Goal: Task Accomplishment & Management: Complete application form

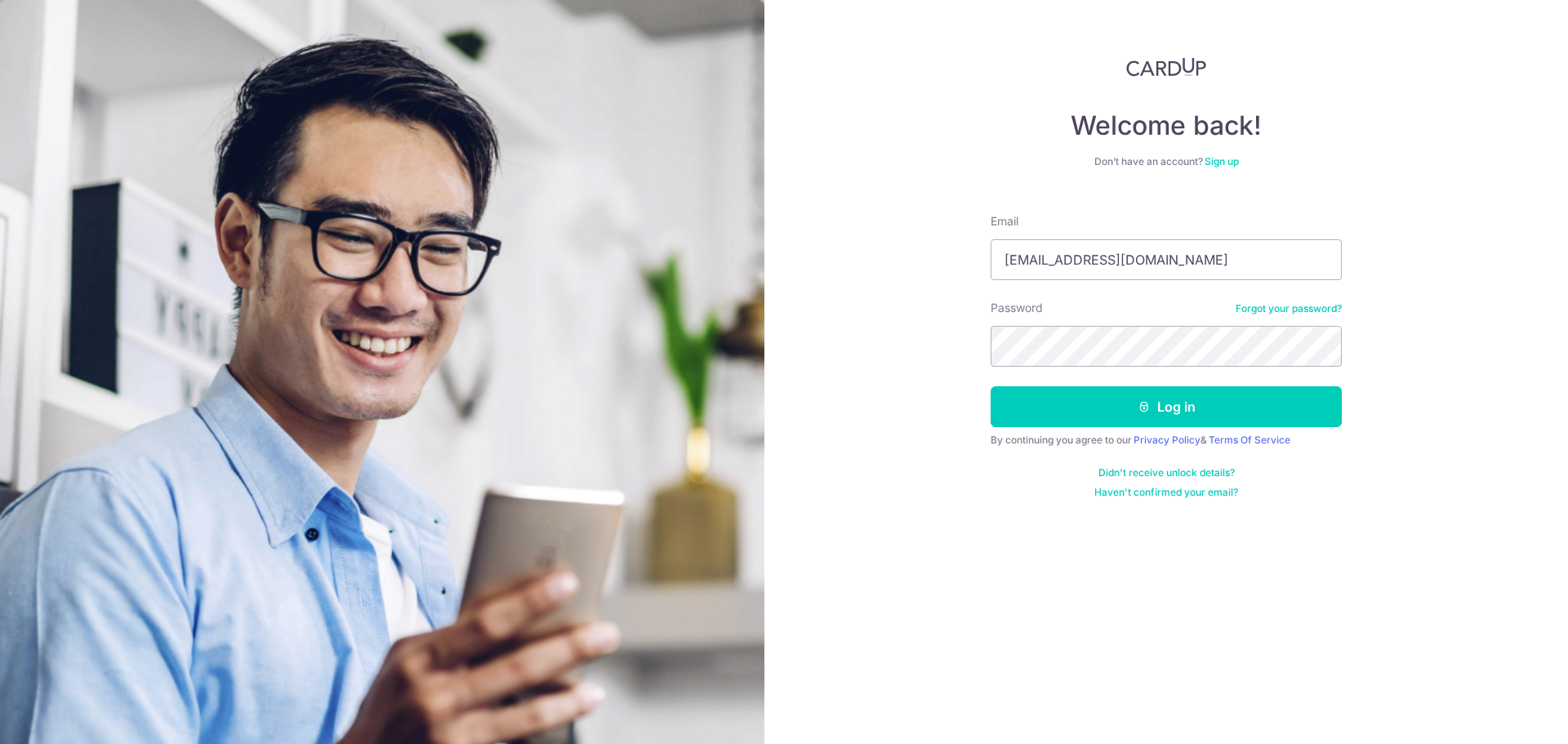
type input "[EMAIL_ADDRESS][DOMAIN_NAME]"
click at [991, 386] on button "Log in" at bounding box center [1166, 407] width 351 height 41
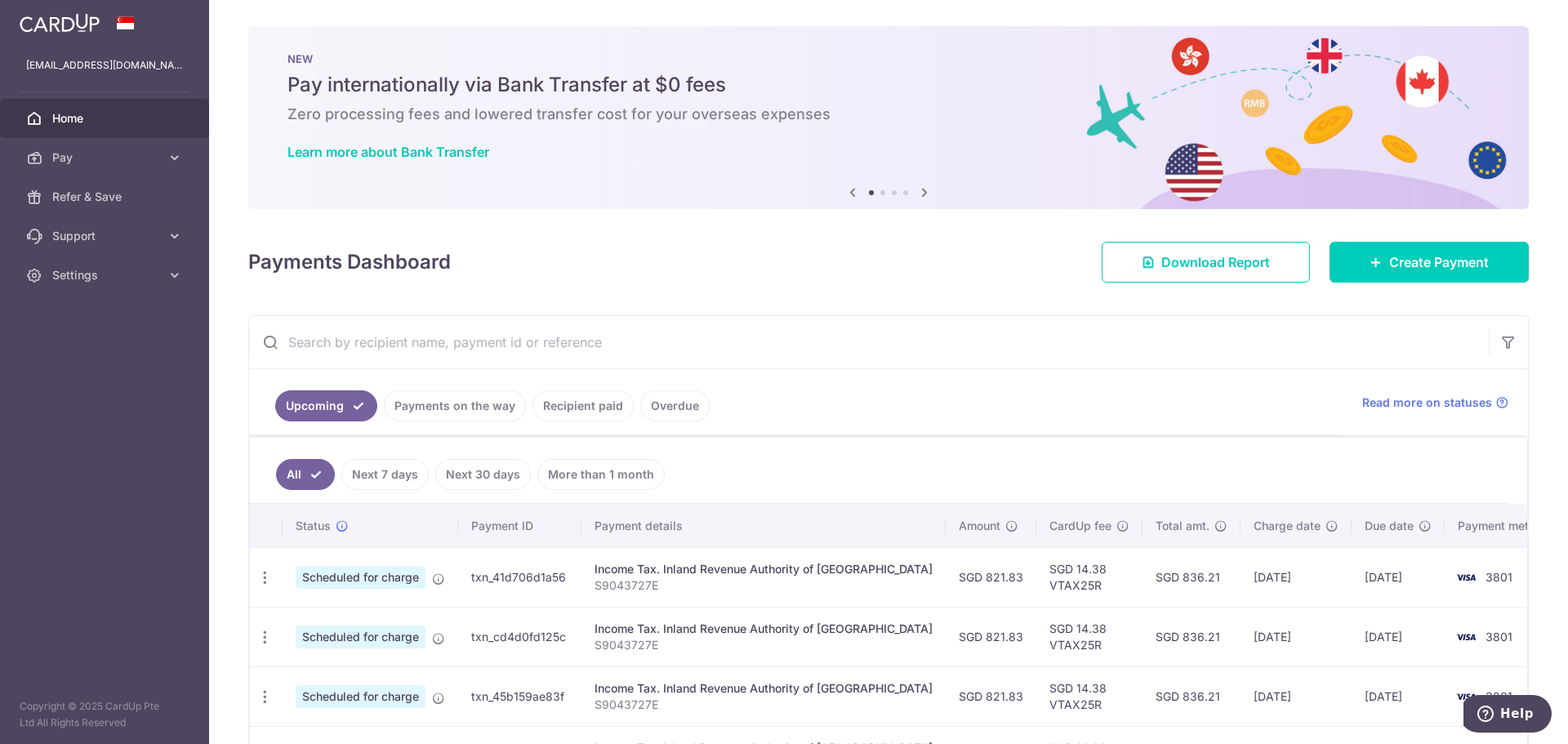
click at [585, 397] on link "Recipient paid" at bounding box center [583, 405] width 101 height 31
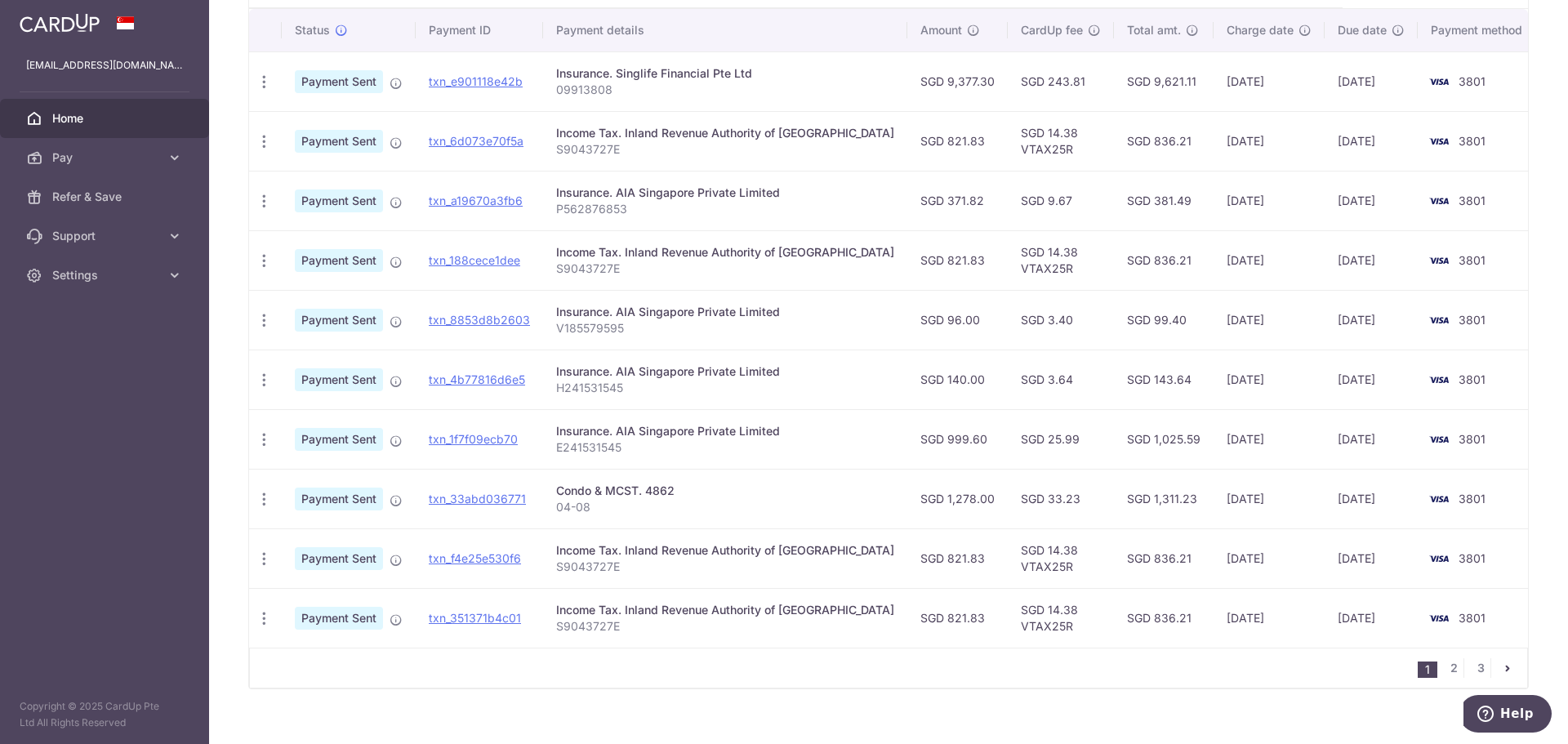
scroll to position [449, 0]
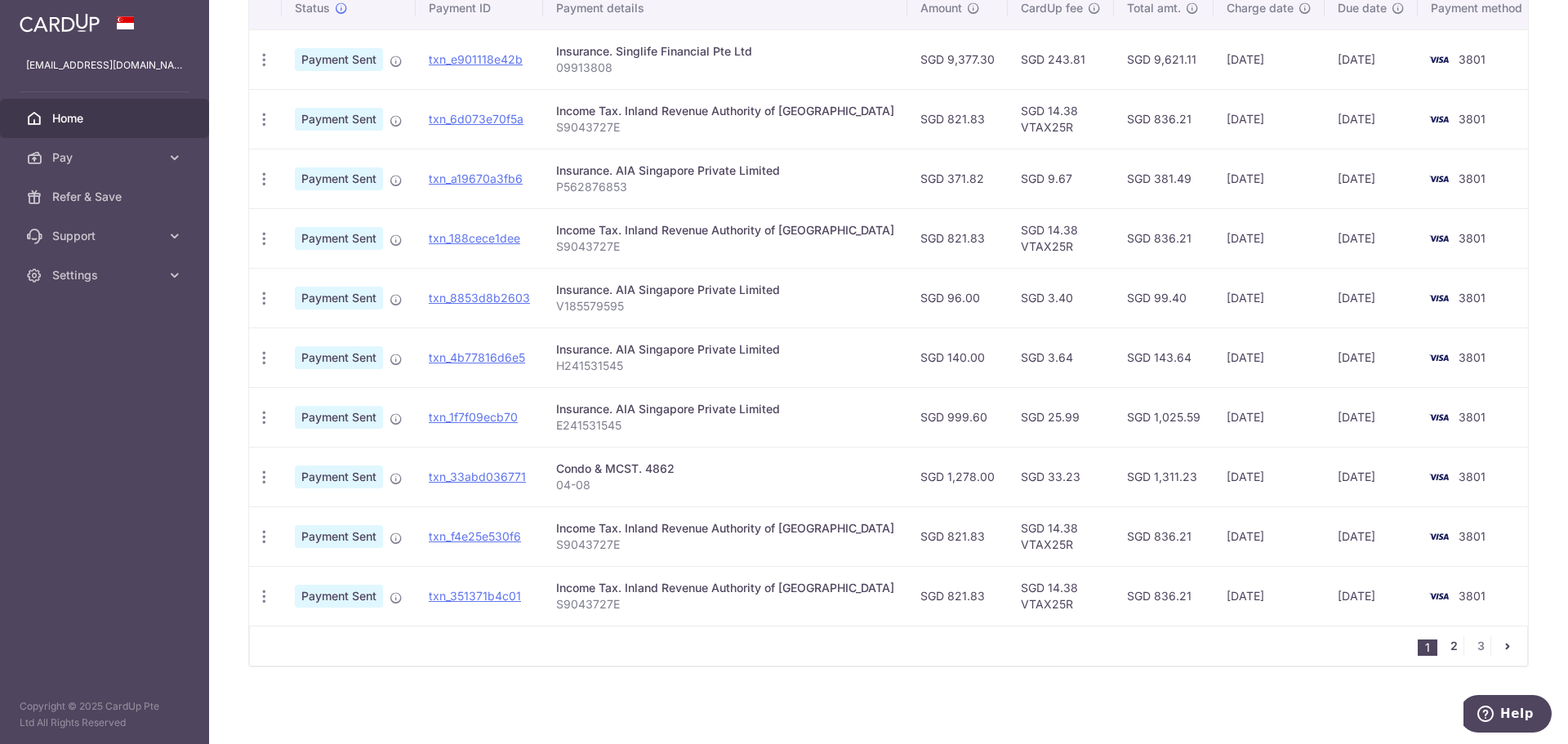
click at [1444, 650] on link "2" at bounding box center [1454, 646] width 20 height 20
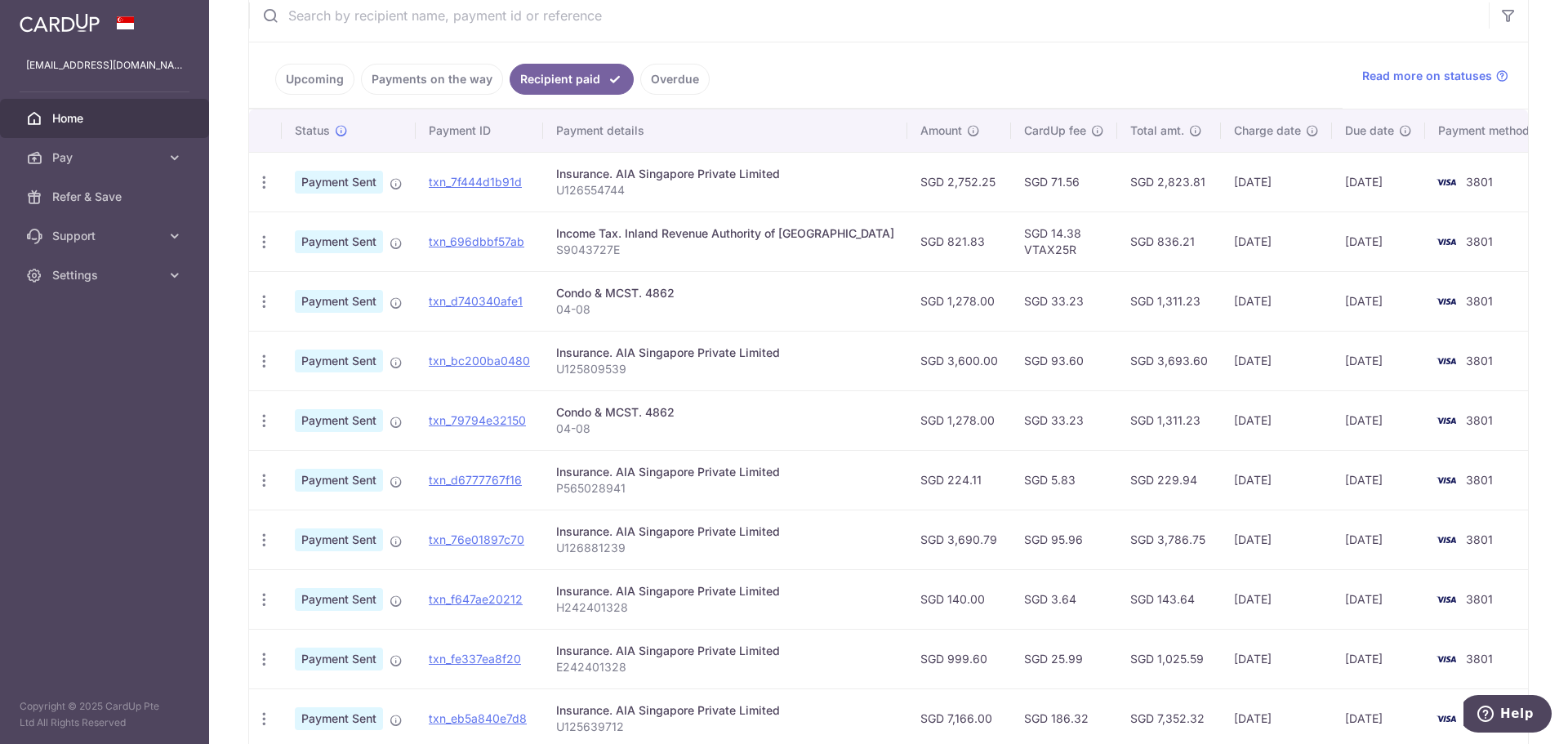
scroll to position [408, 0]
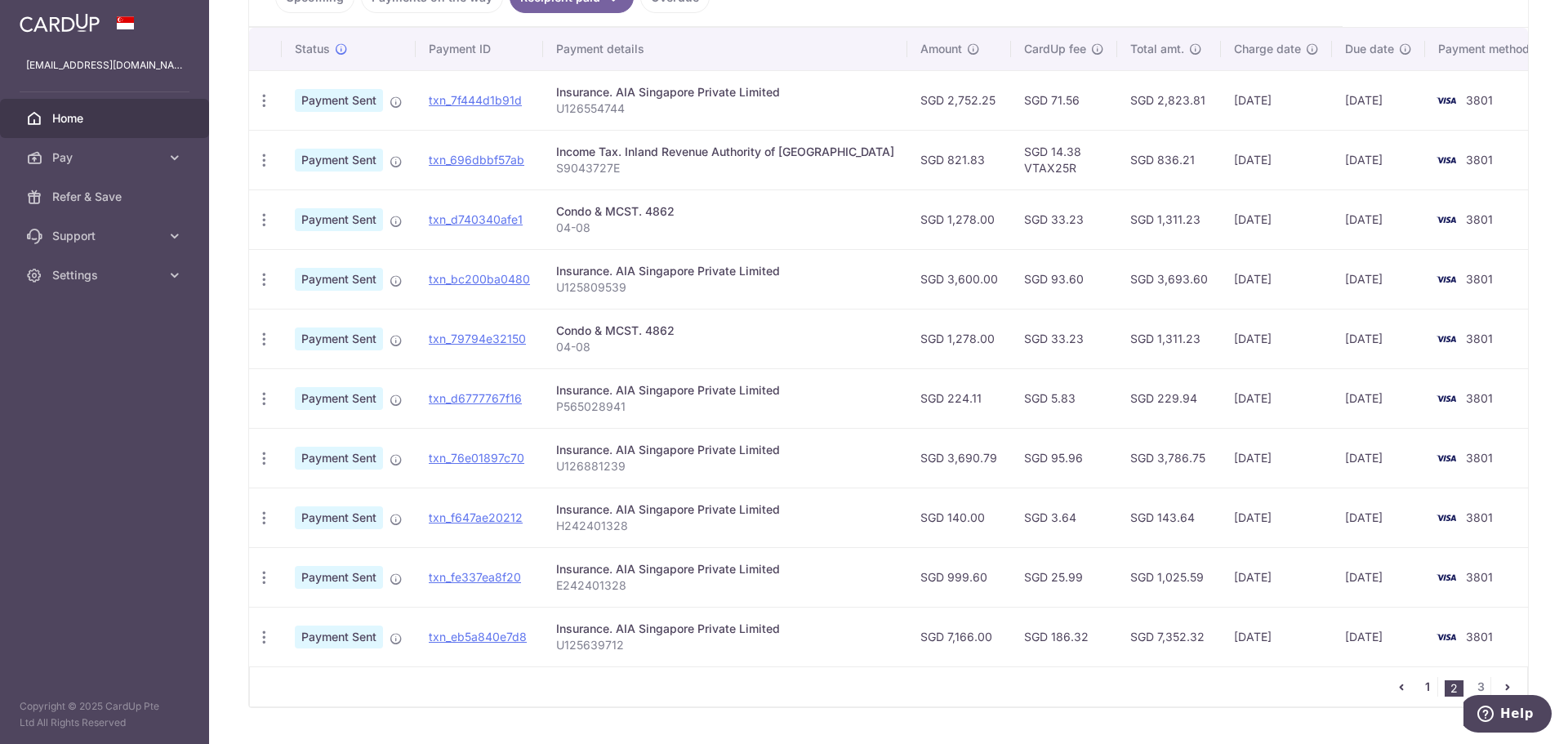
click at [1427, 683] on link "1" at bounding box center [1427, 687] width 20 height 20
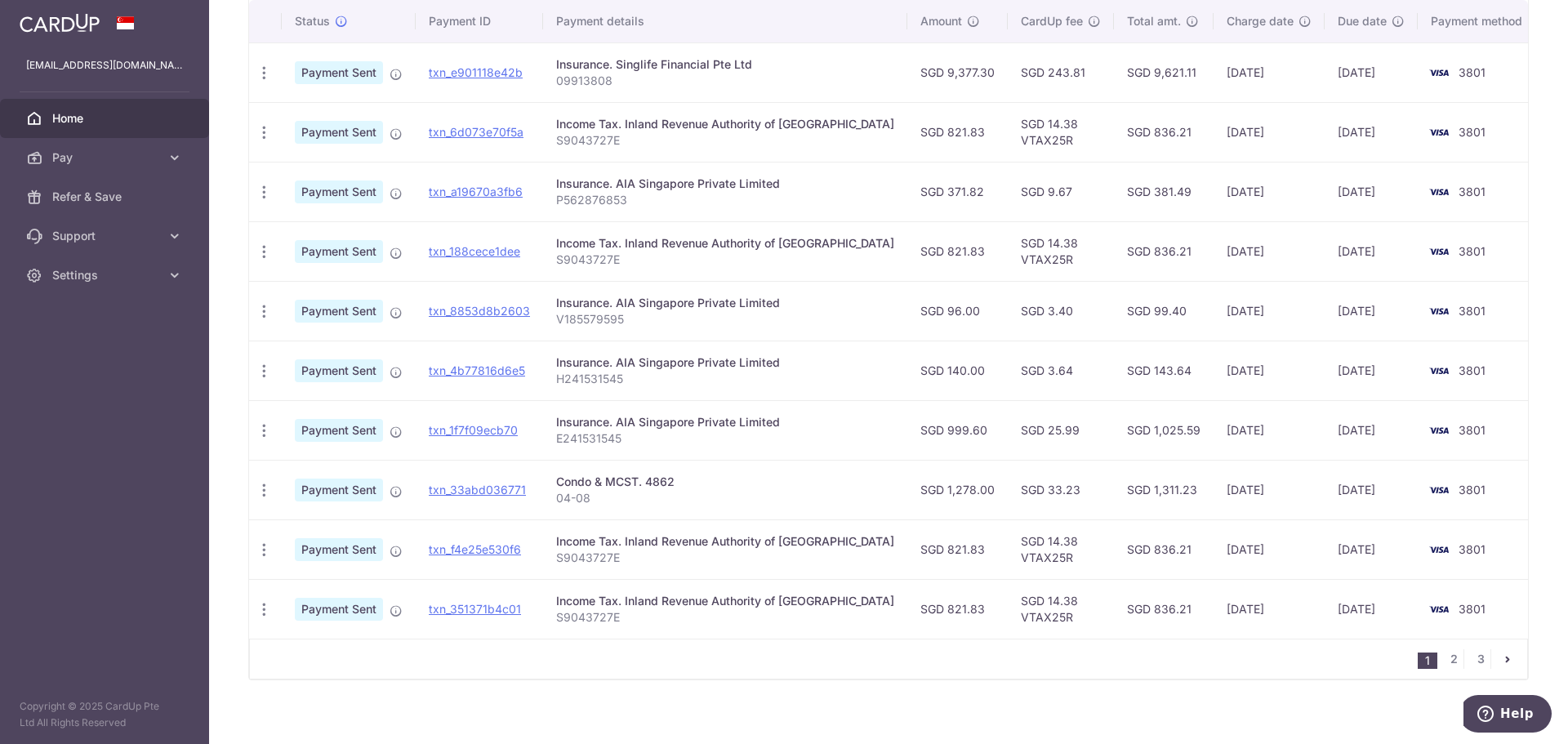
scroll to position [449, 0]
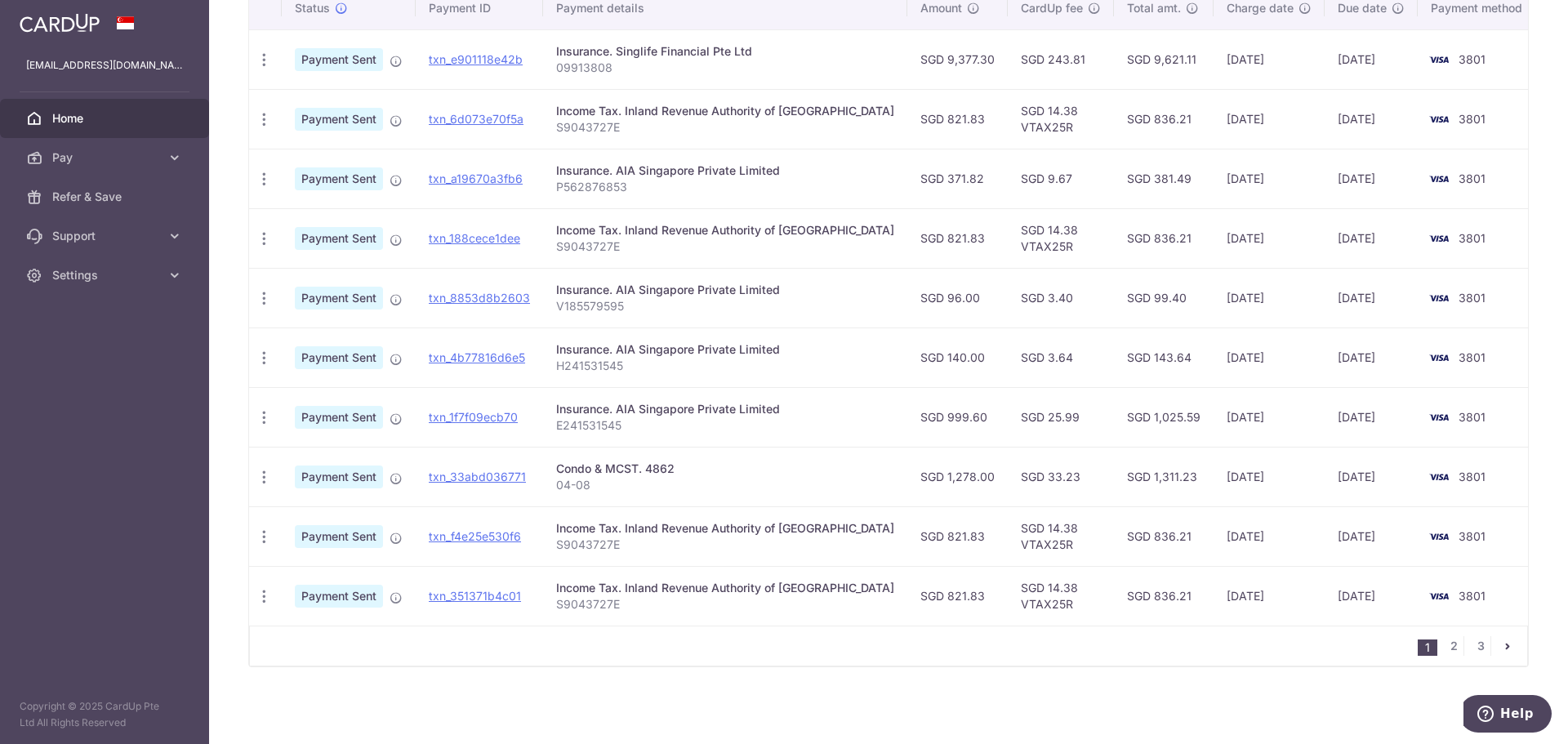
drag, startPoint x: 1116, startPoint y: 359, endPoint x: 1177, endPoint y: 436, distance: 98.2
click at [1177, 436] on tbody "PDF Receipt Payment Sent txn_e901118e42b Insurance. Singlife Financial Pte Ltd …" at bounding box center [895, 327] width 1292 height 596
click at [1177, 436] on td "SGD 1,025.59" at bounding box center [1164, 417] width 100 height 60
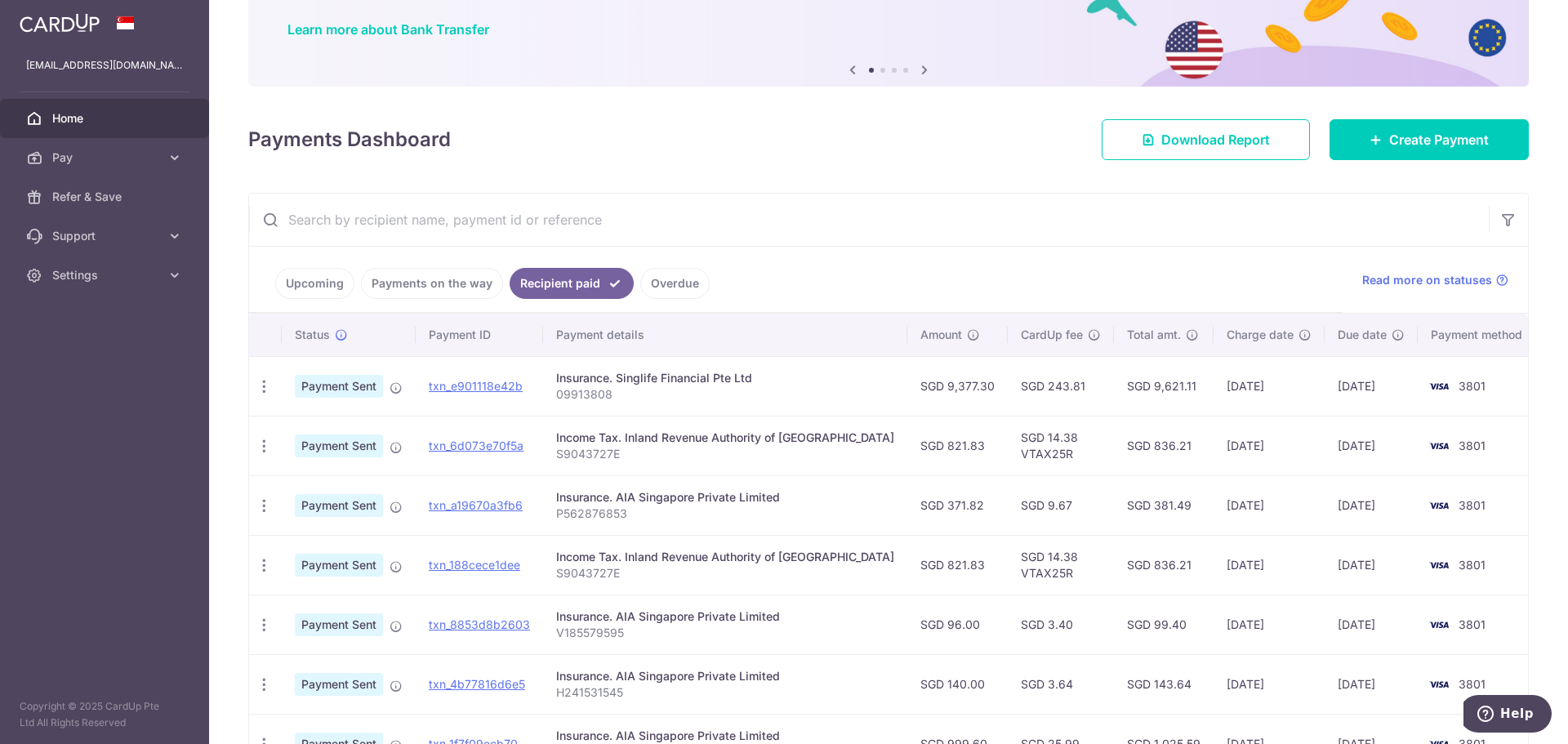
scroll to position [41, 0]
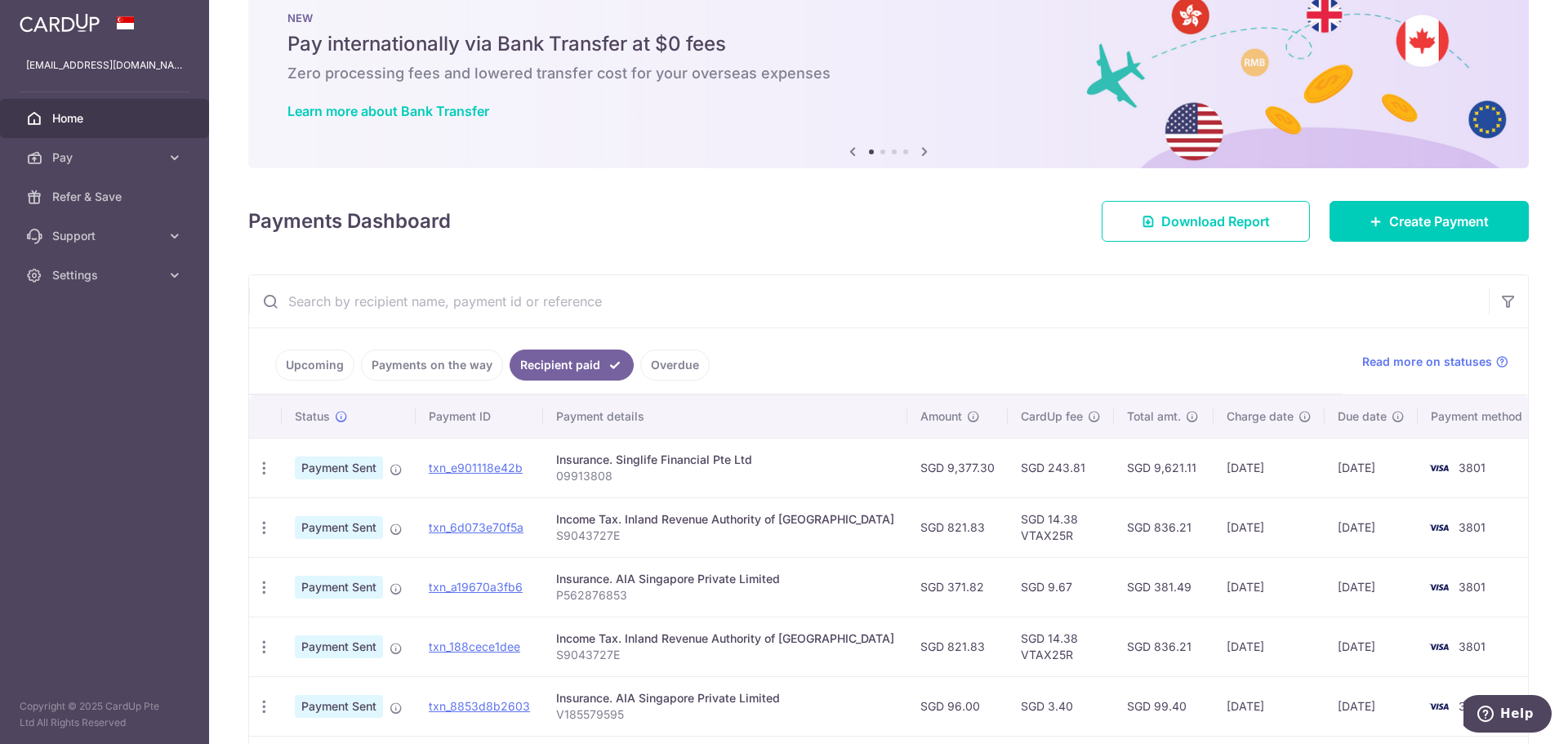
click at [337, 366] on link "Upcoming" at bounding box center [314, 365] width 79 height 31
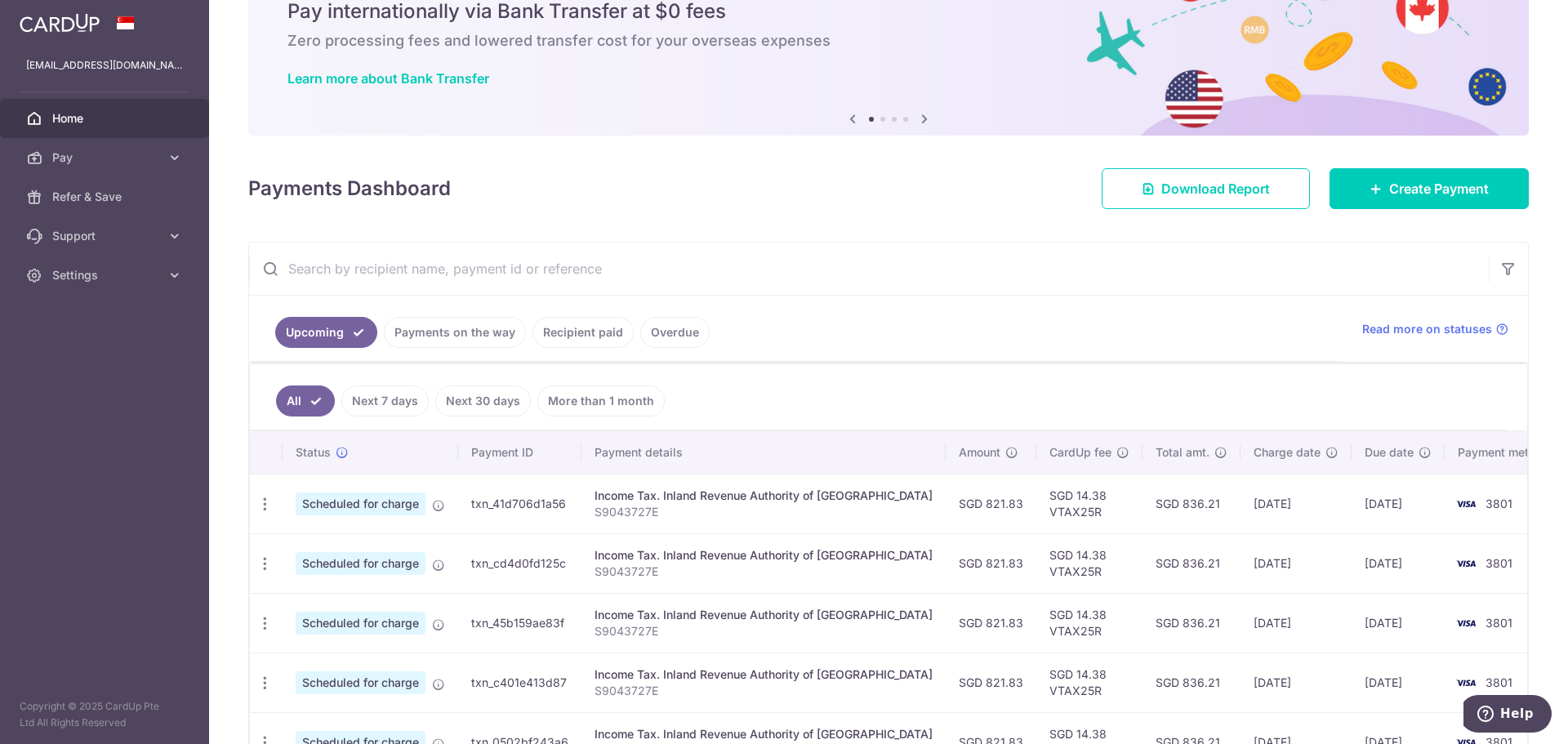
scroll to position [181, 0]
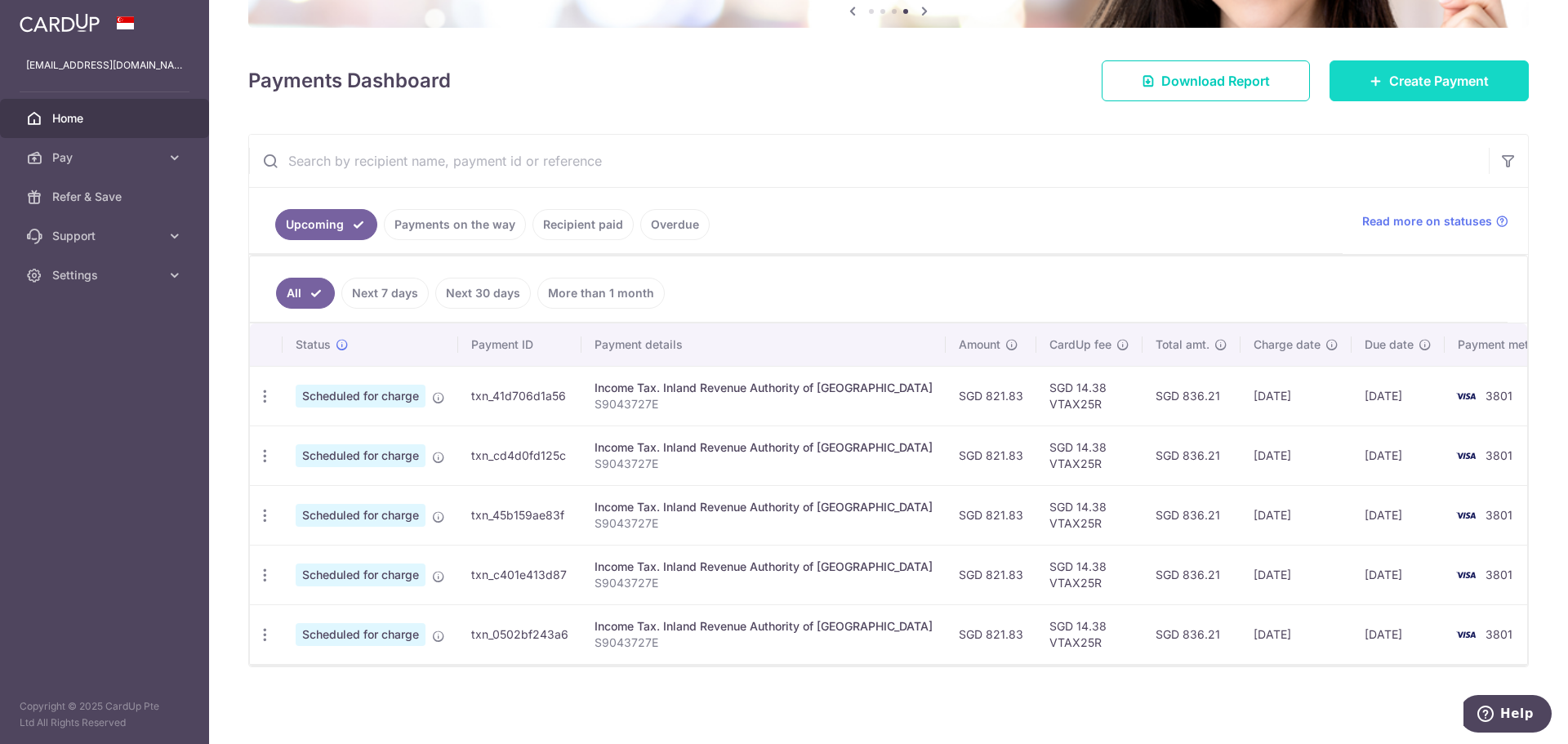
click at [1394, 79] on span "Create Payment" at bounding box center [1439, 81] width 100 height 20
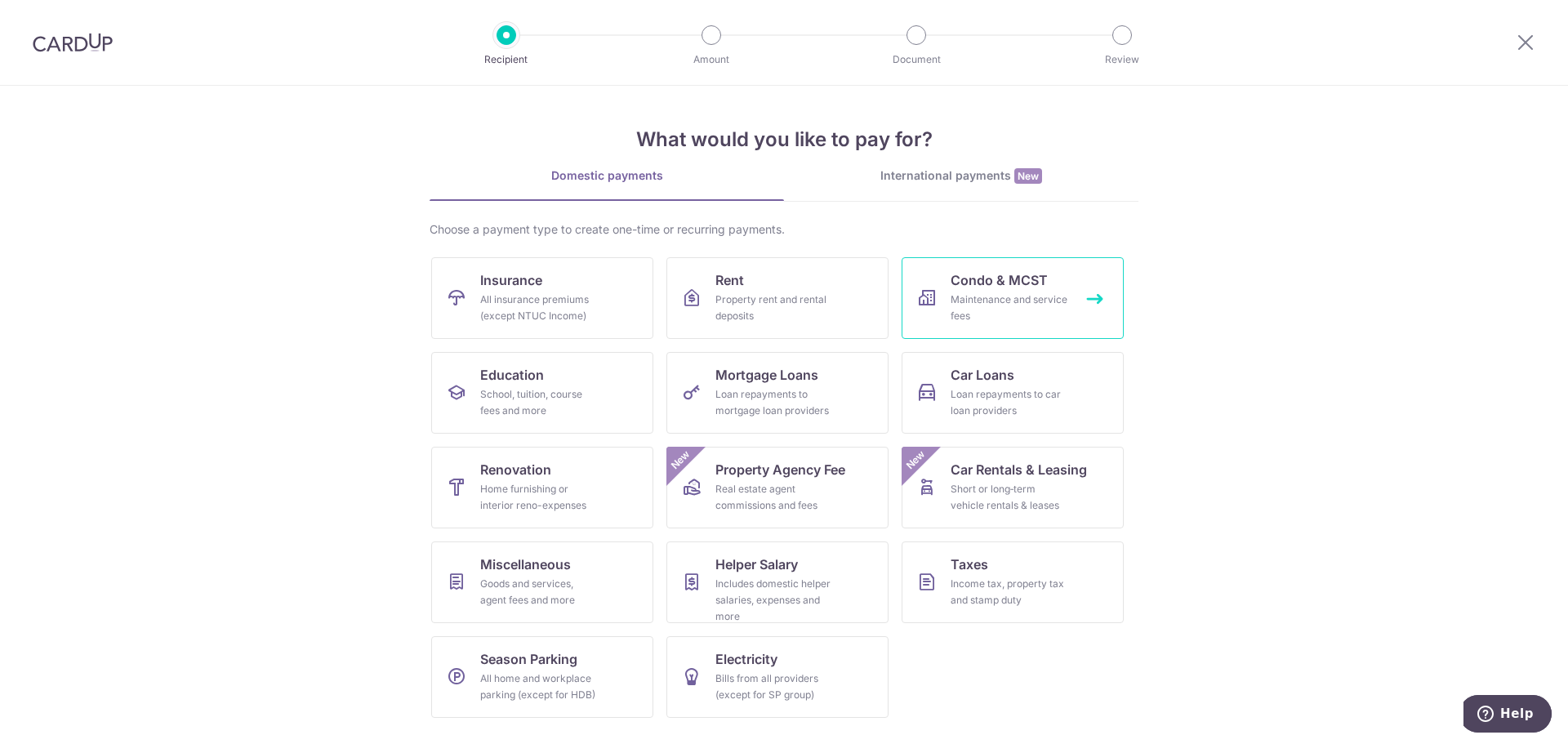
click at [1029, 281] on span "Condo & MCST" at bounding box center [999, 280] width 97 height 20
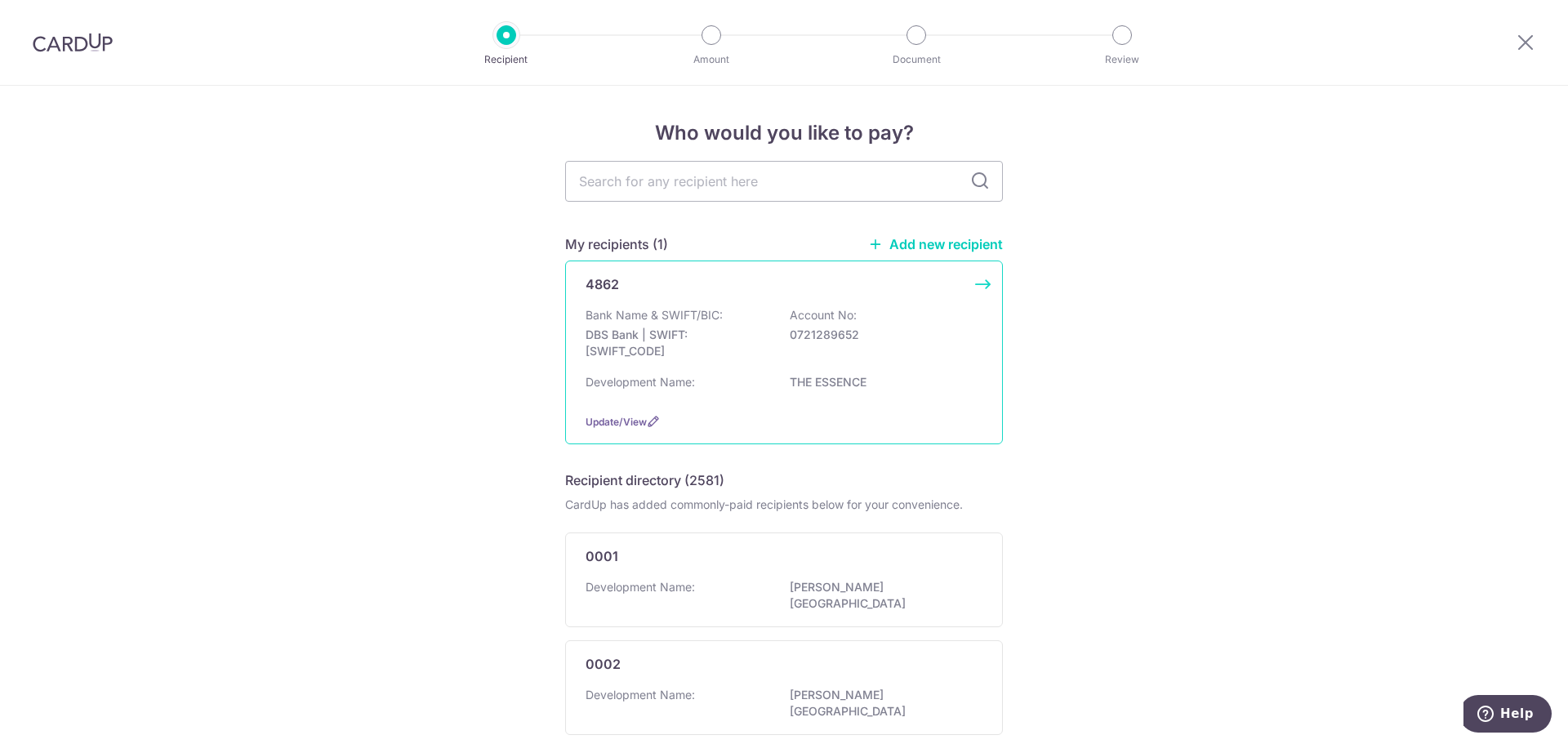
click at [747, 333] on p "DBS Bank | SWIFT: DBSSSGSGXXX" at bounding box center [676, 343] width 183 height 33
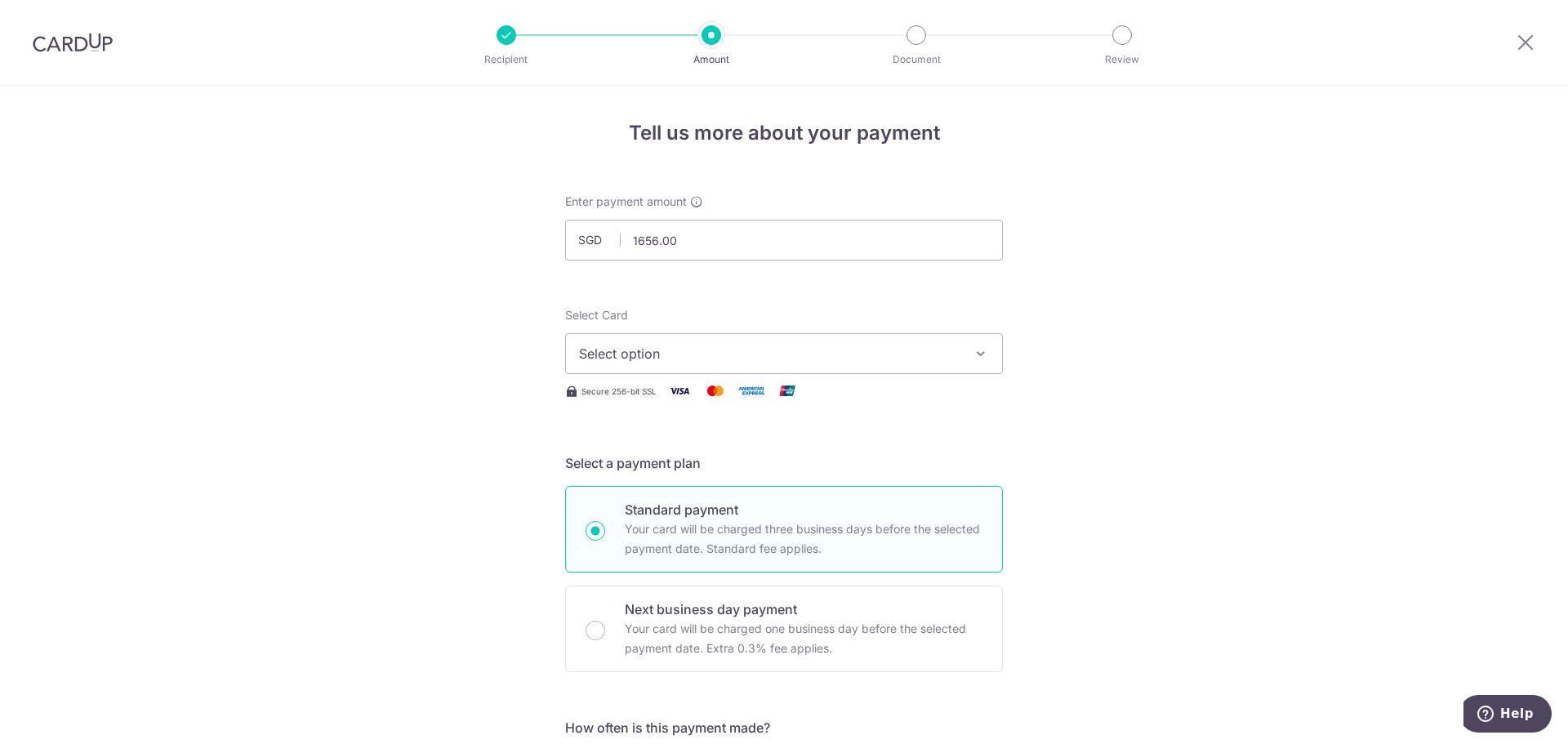
type input "1,656.00"
click at [880, 351] on span "Select option" at bounding box center [769, 353] width 380 height 20
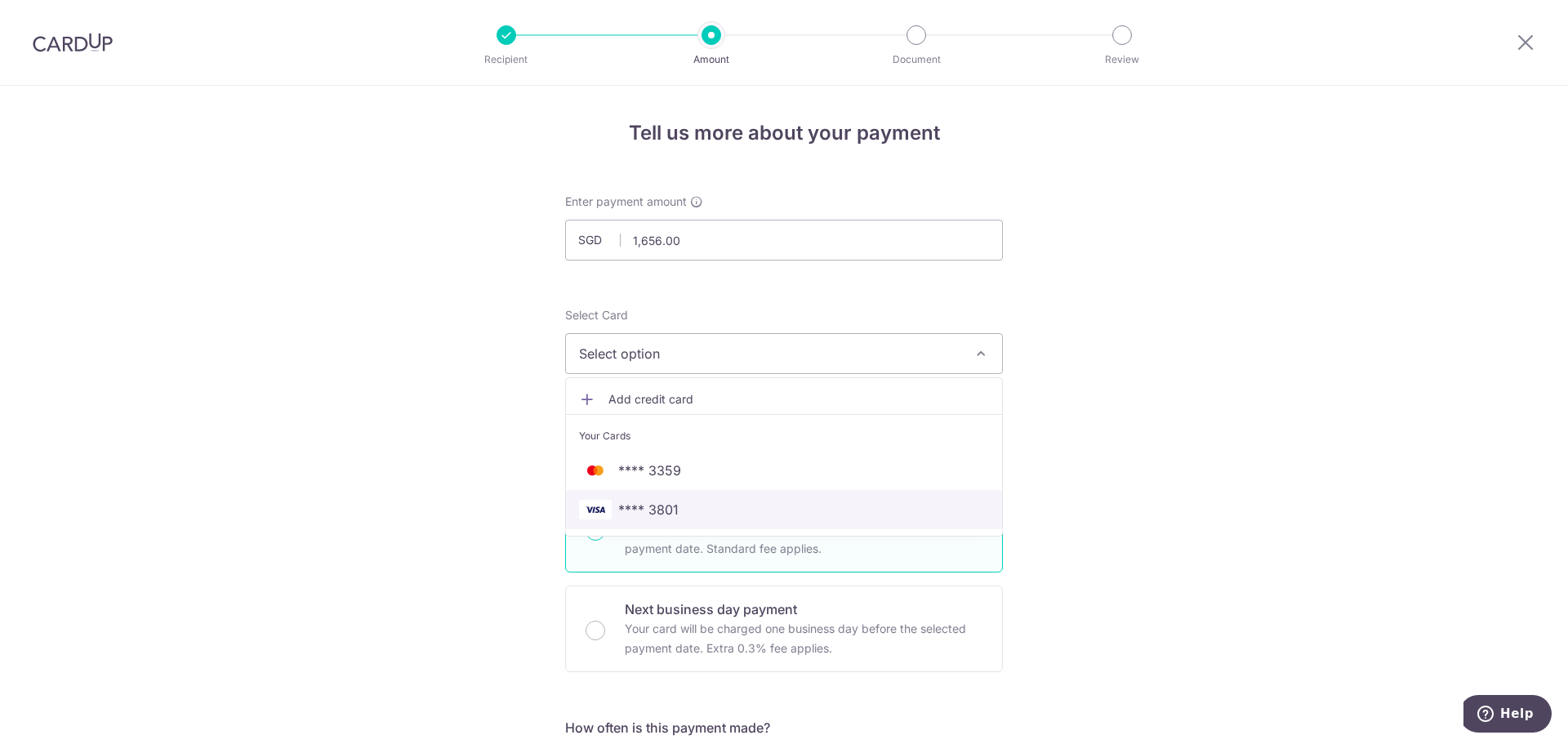
click at [692, 508] on span "**** 3801" at bounding box center [784, 509] width 410 height 20
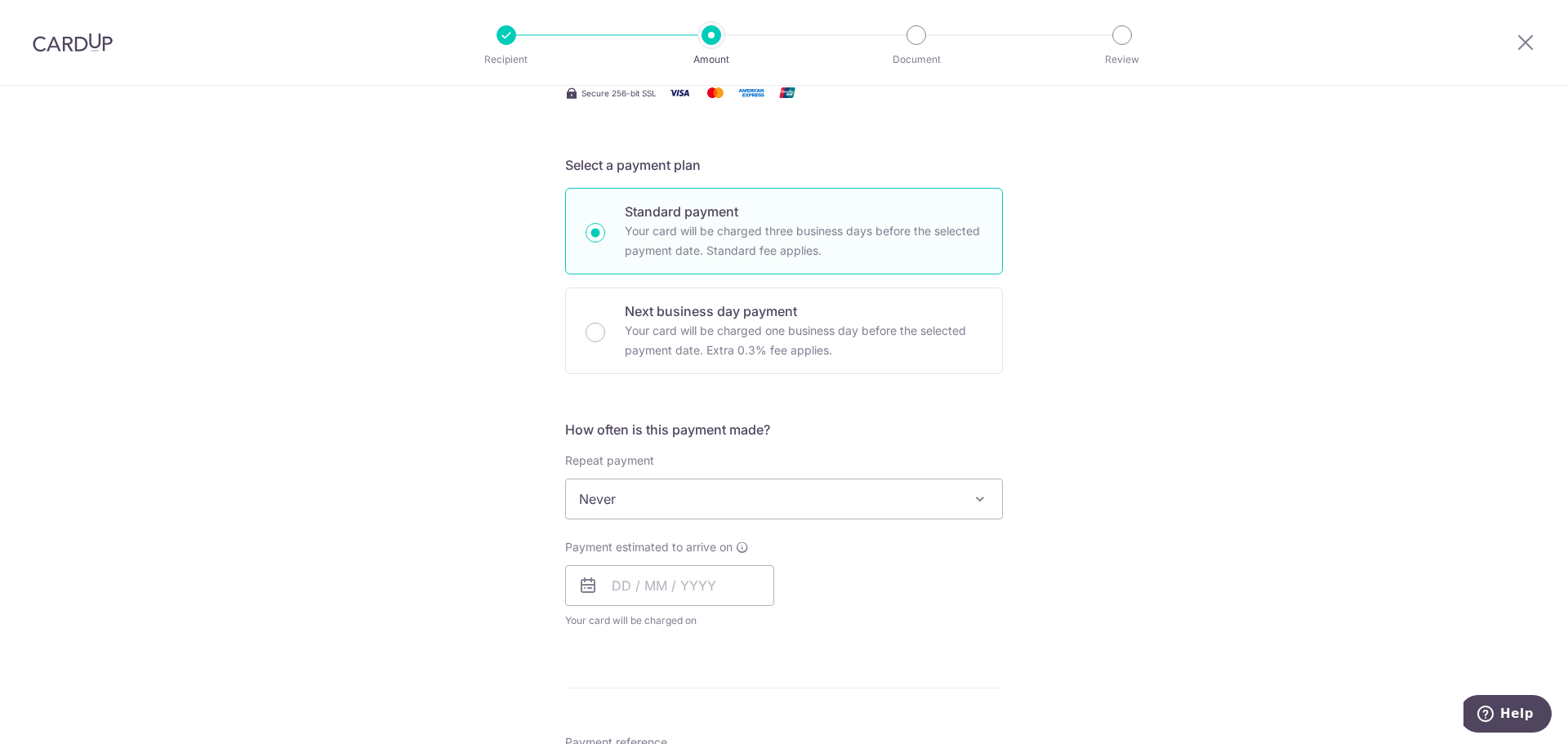
scroll to position [327, 0]
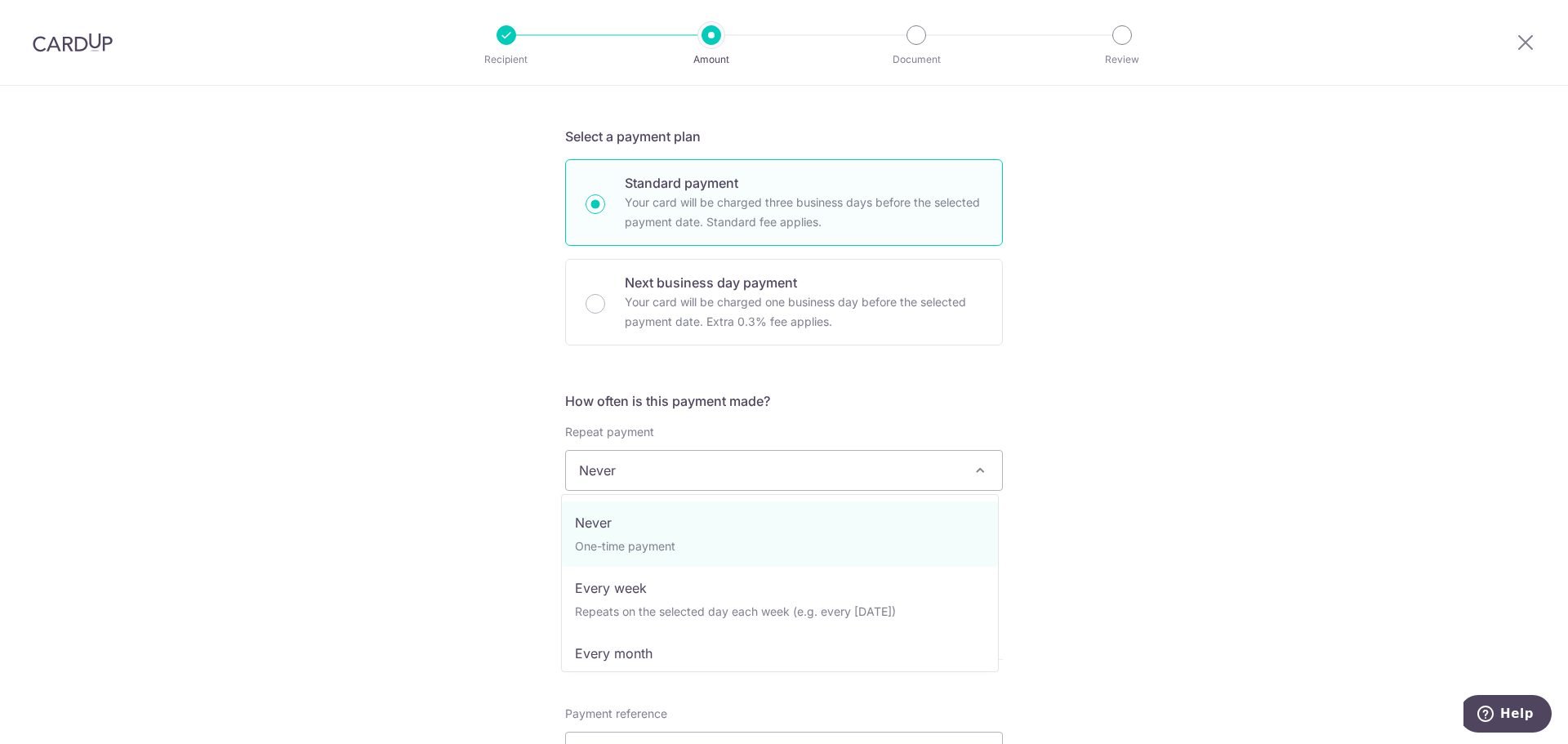
click at [684, 478] on span "Never" at bounding box center [784, 470] width 436 height 39
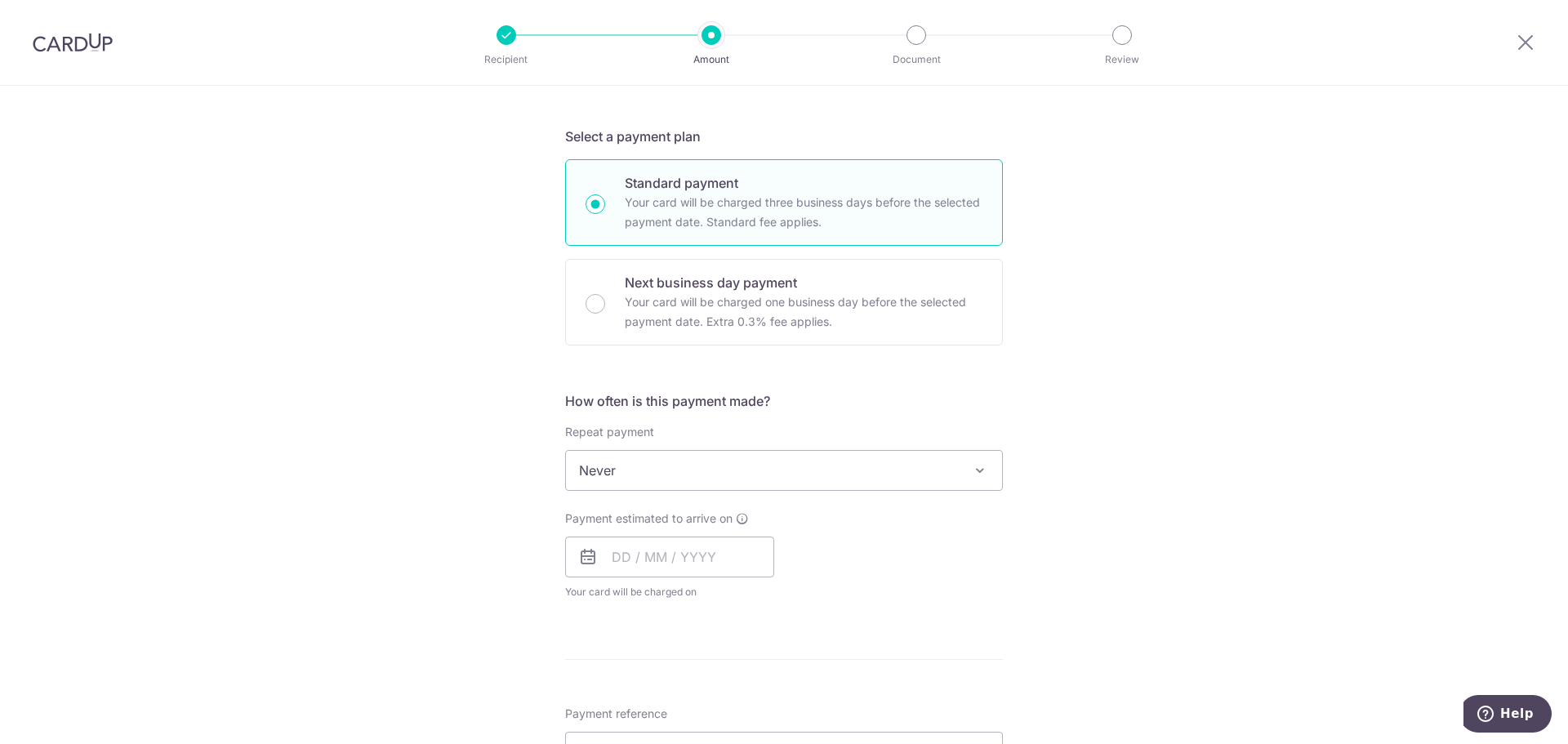
click at [1136, 351] on div "Tell us more about your payment Enter payment amount SGD 1,656.00 1656.00 Selec…" at bounding box center [784, 497] width 1568 height 1476
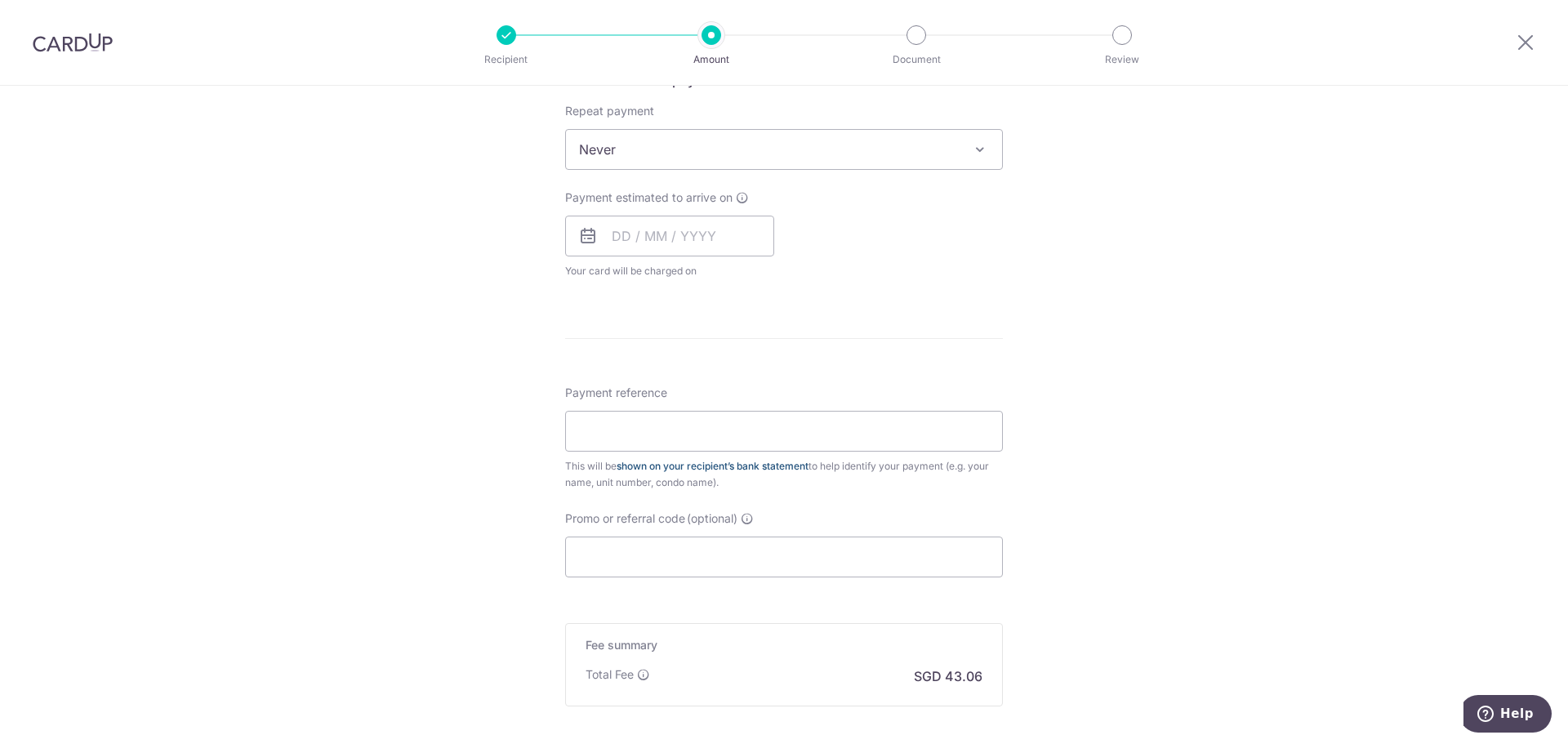
scroll to position [653, 0]
click at [704, 231] on input "text" at bounding box center [669, 230] width 209 height 41
click at [760, 434] on link "24" at bounding box center [761, 443] width 26 height 26
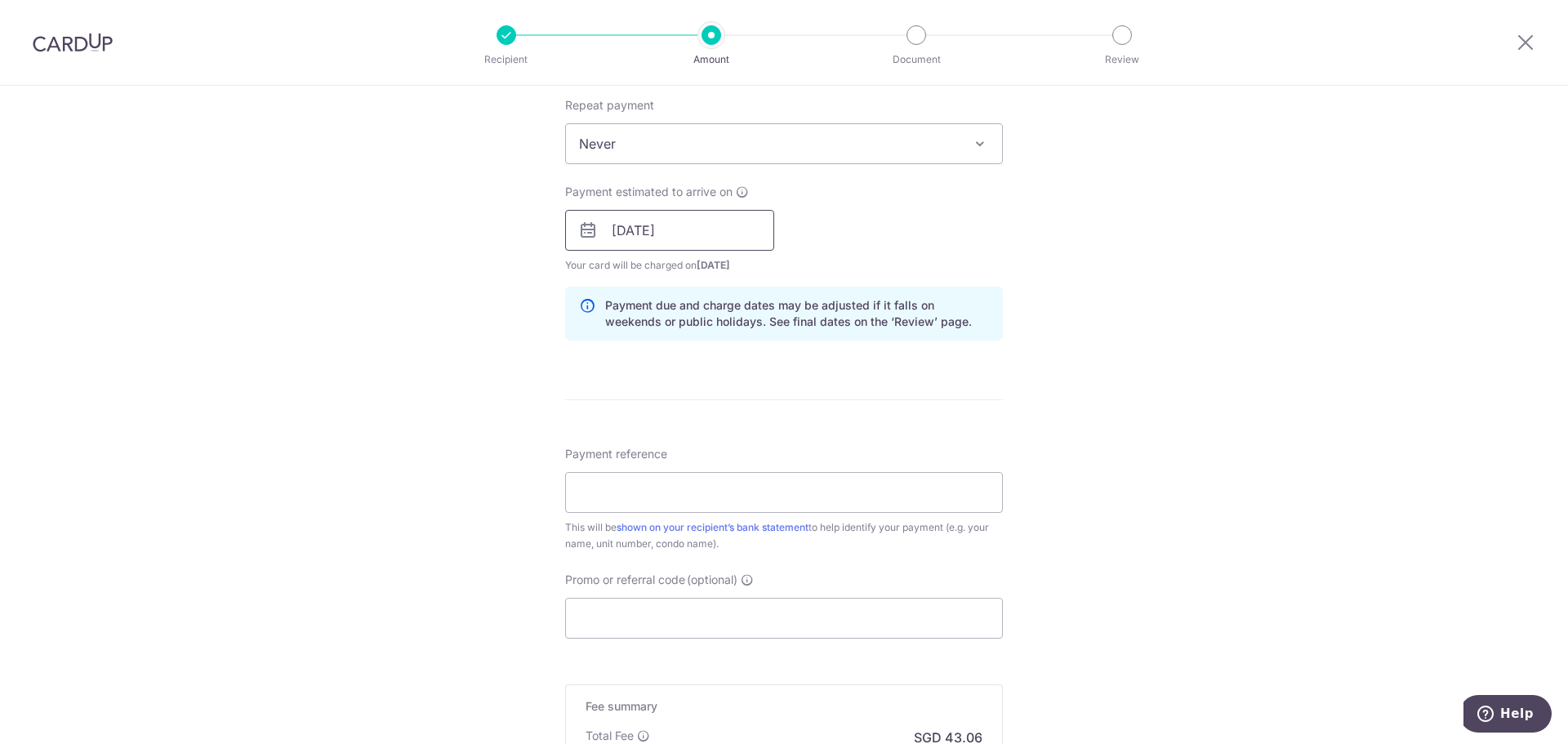
click at [728, 234] on input "24/10/2025" at bounding box center [669, 230] width 209 height 41
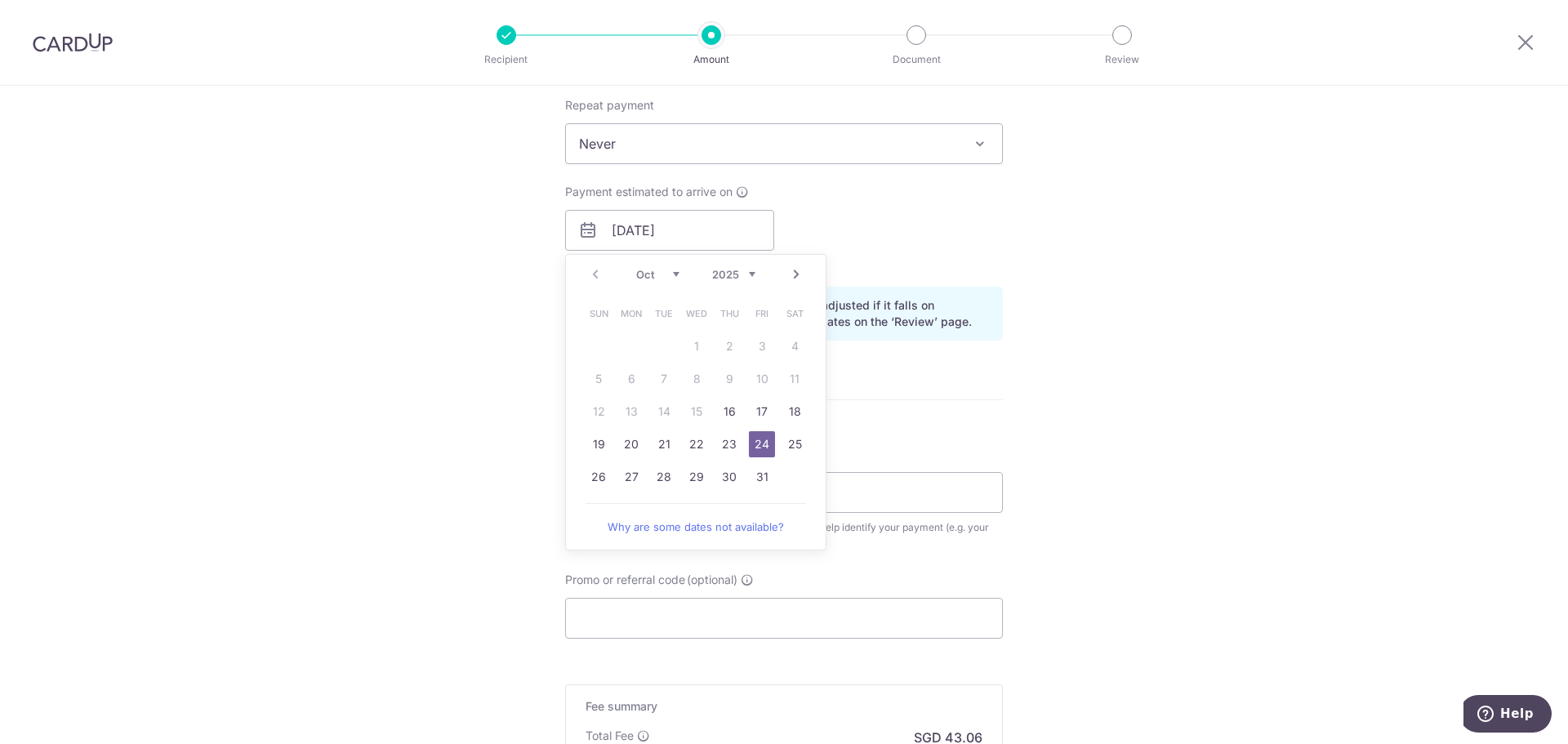
click at [1023, 236] on div "Tell us more about your payment Enter payment amount SGD 1,656.00 1656.00 Selec…" at bounding box center [784, 204] width 1568 height 1543
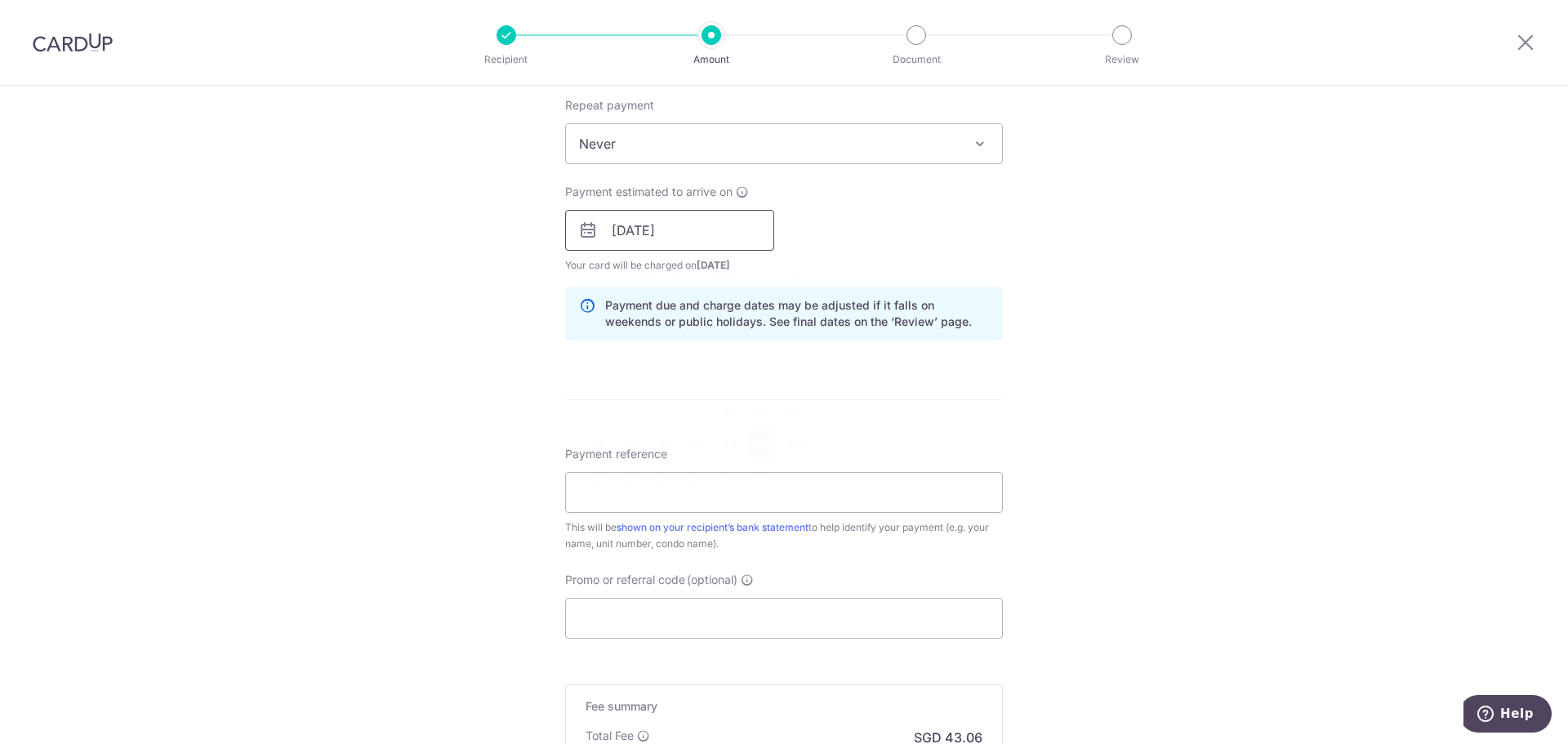
click at [723, 236] on input "24/10/2025" at bounding box center [669, 230] width 209 height 41
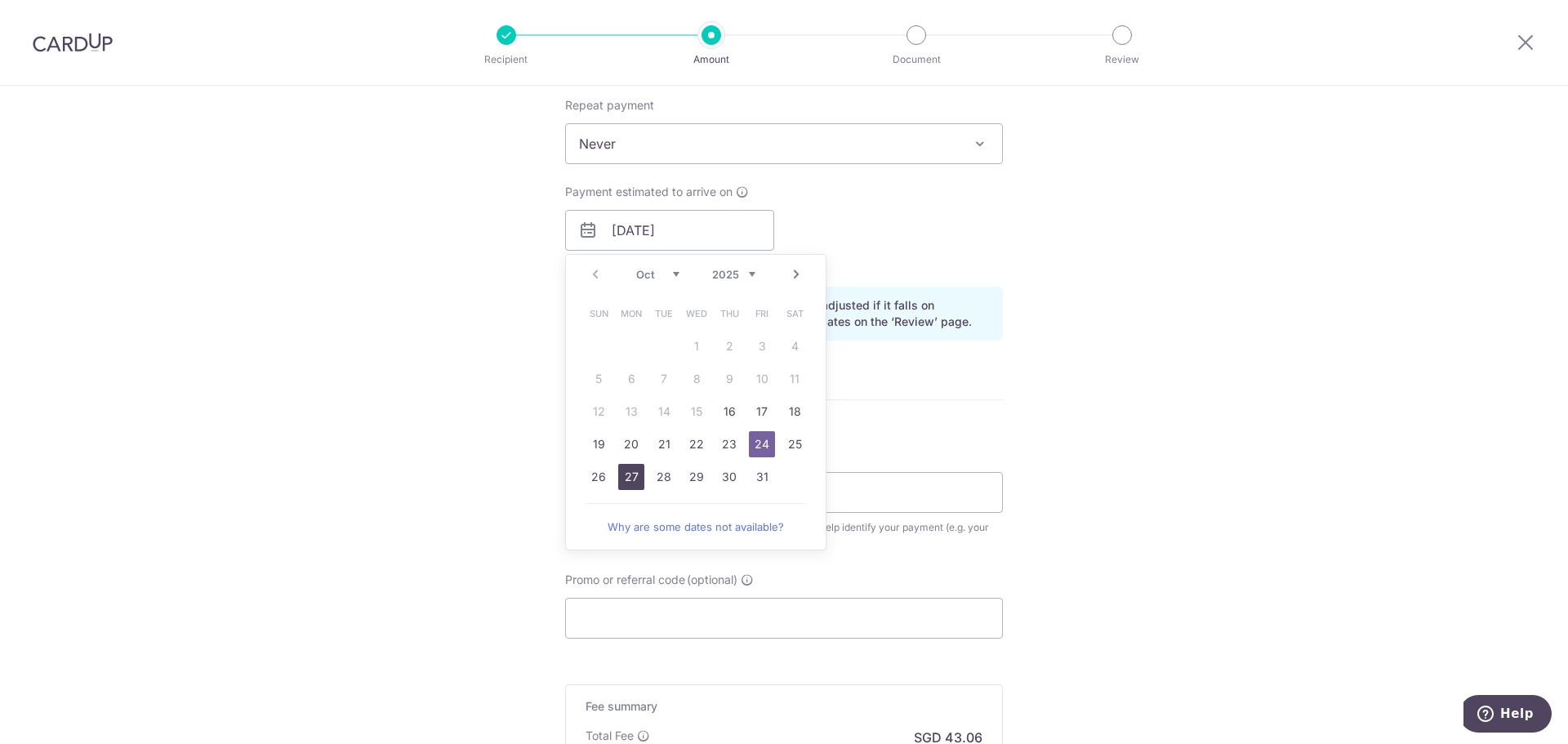
click at [622, 469] on link "27" at bounding box center [631, 476] width 26 height 26
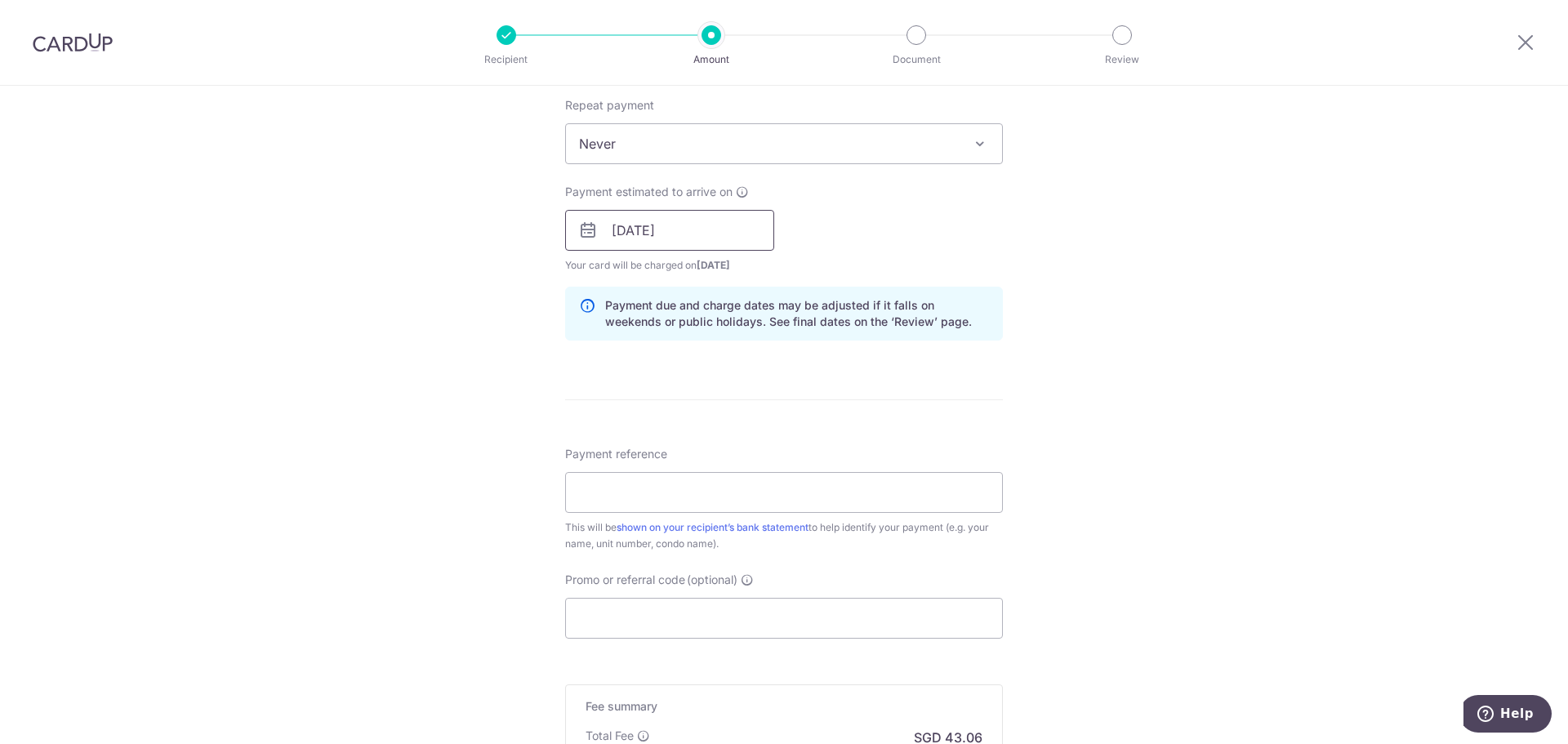
click at [709, 227] on input "27/10/2025" at bounding box center [669, 230] width 209 height 41
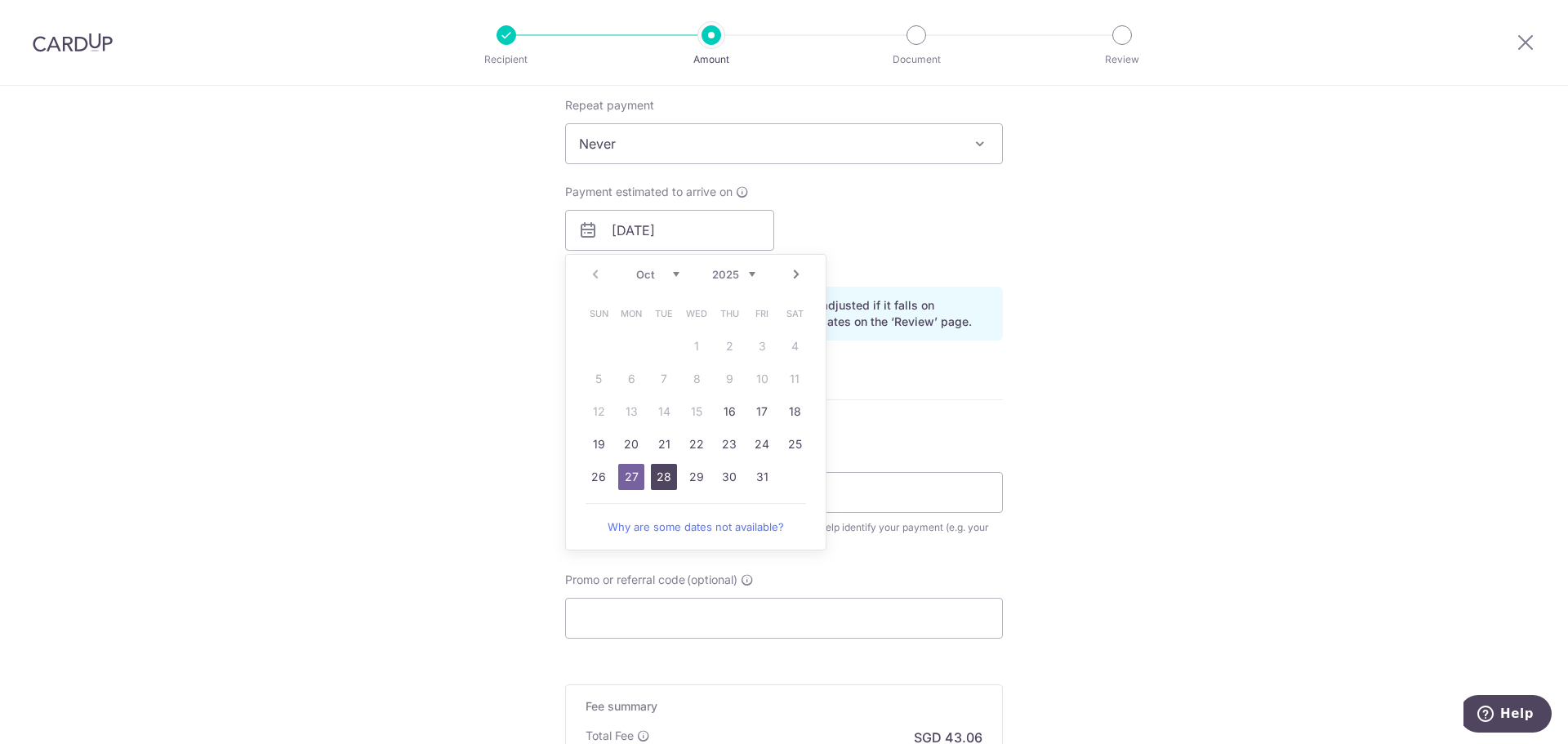
click at [658, 469] on link "28" at bounding box center [663, 476] width 26 height 26
type input "[DATE]"
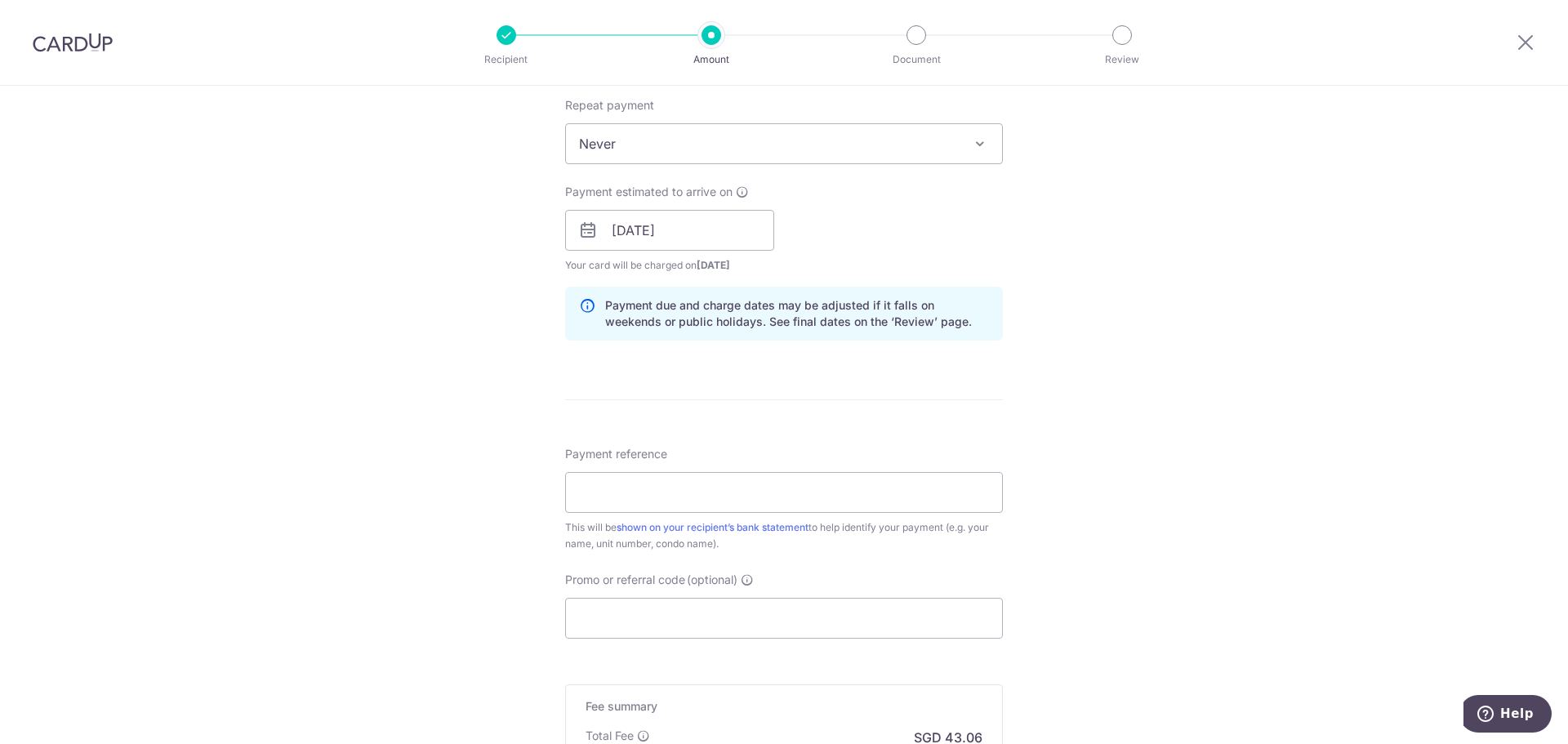
click at [1066, 234] on div "Tell us more about your payment Enter payment amount SGD 1,656.00 1656.00 Selec…" at bounding box center [784, 204] width 1568 height 1543
click at [727, 234] on input "[DATE]" at bounding box center [669, 230] width 209 height 41
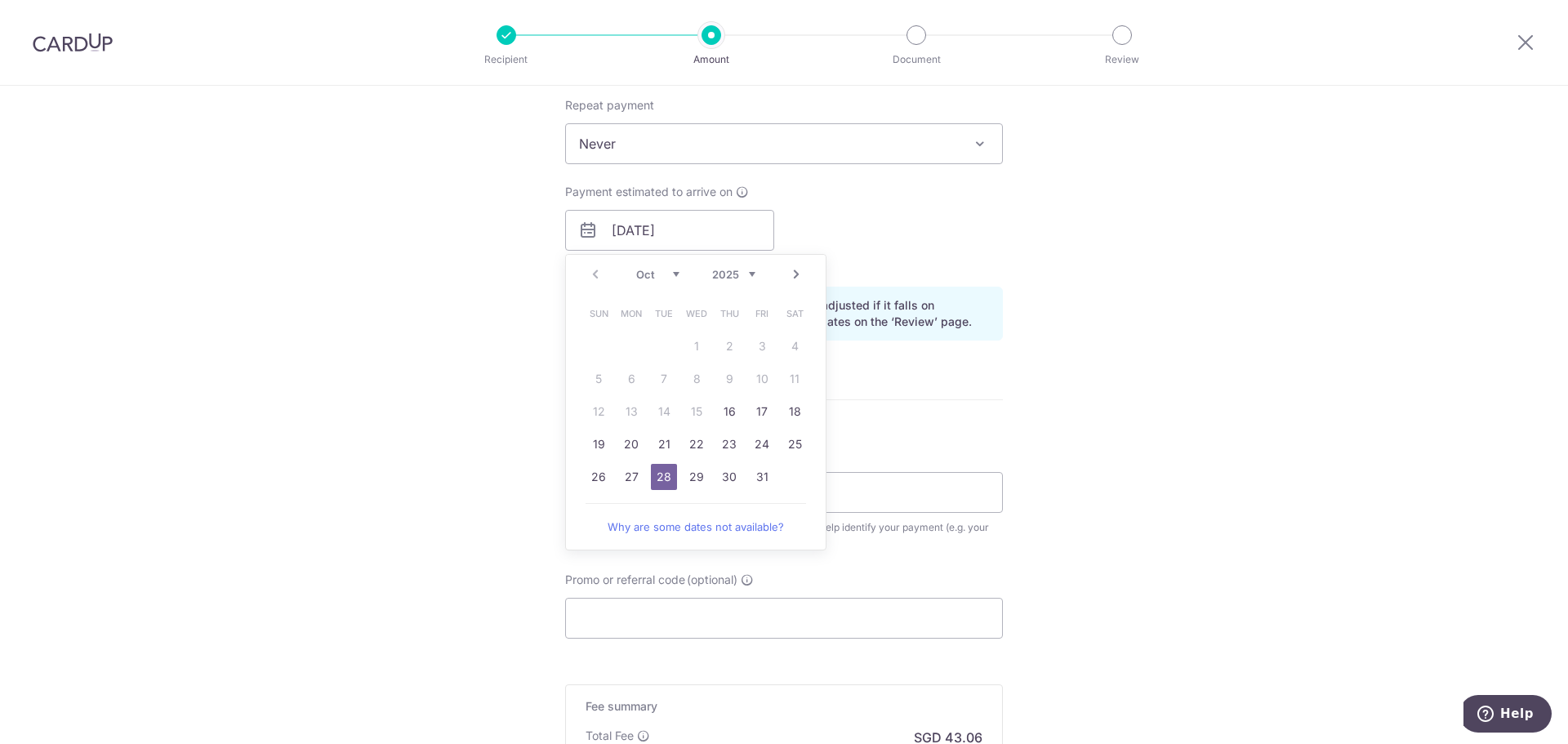
click at [1153, 239] on div "Tell us more about your payment Enter payment amount SGD 1,656.00 1656.00 Selec…" at bounding box center [784, 204] width 1568 height 1543
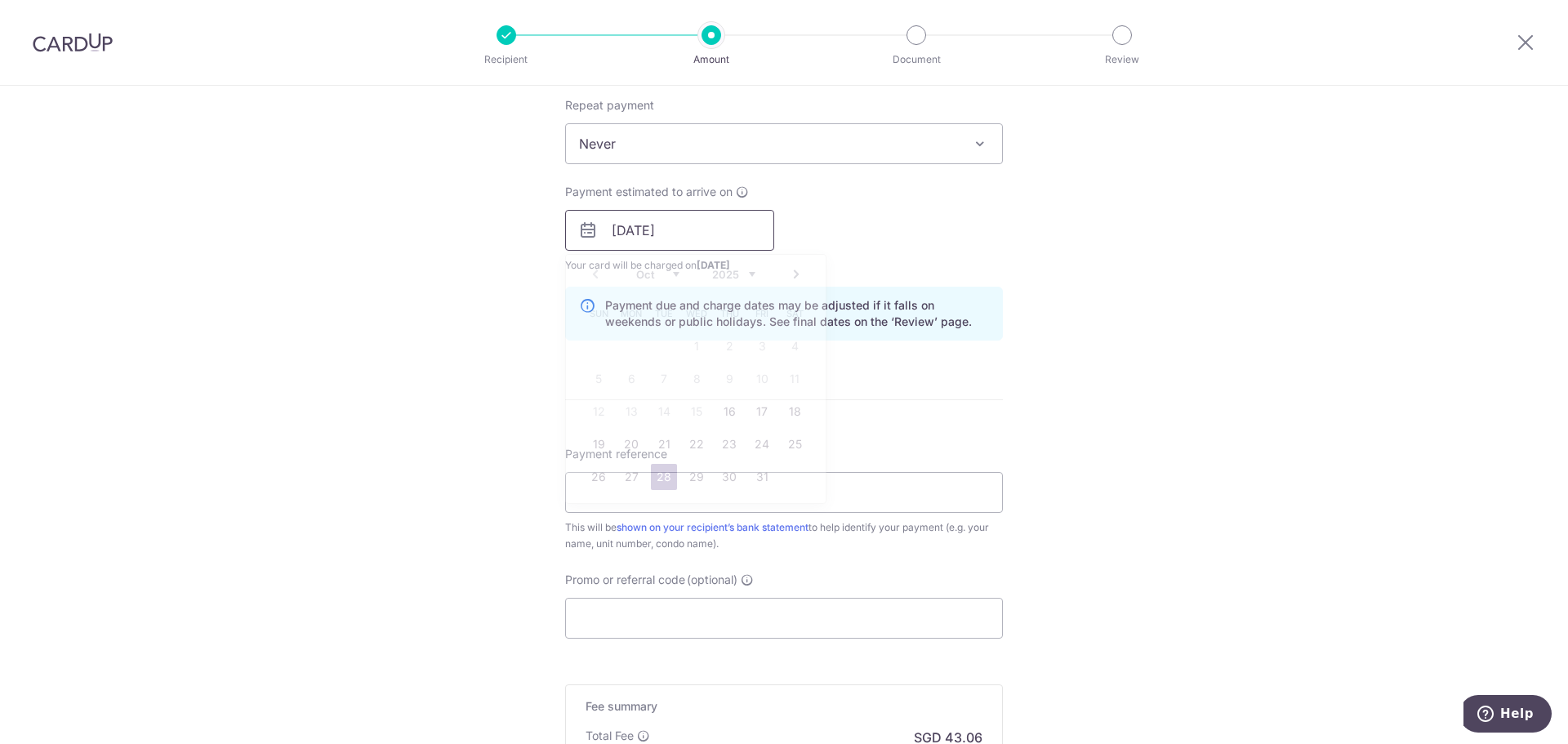
click at [734, 224] on input "[DATE]" at bounding box center [669, 230] width 209 height 41
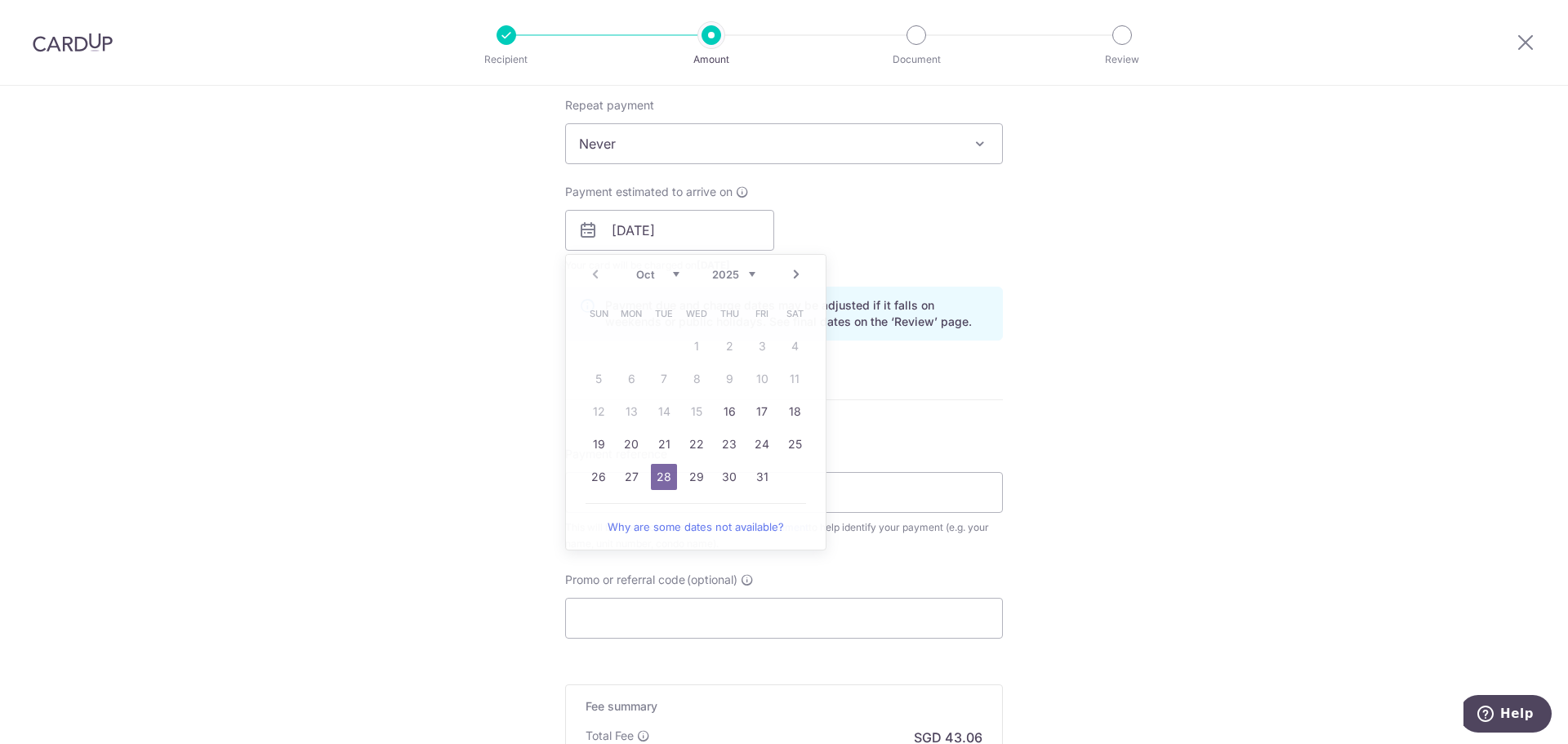
click at [1165, 249] on div "Tell us more about your payment Enter payment amount SGD 1,656.00 1656.00 Selec…" at bounding box center [784, 204] width 1568 height 1543
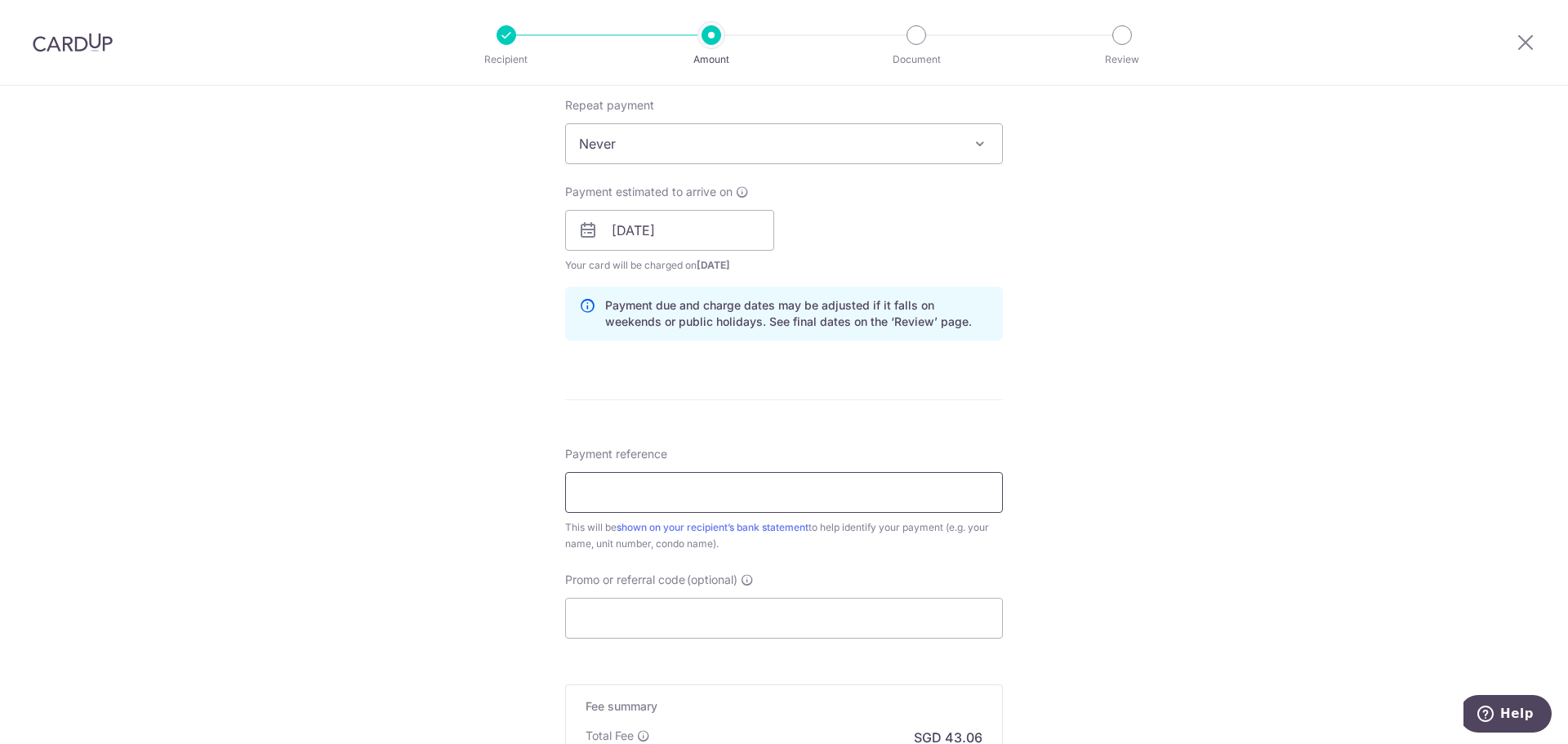
click at [774, 494] on input "Payment reference" at bounding box center [784, 492] width 437 height 41
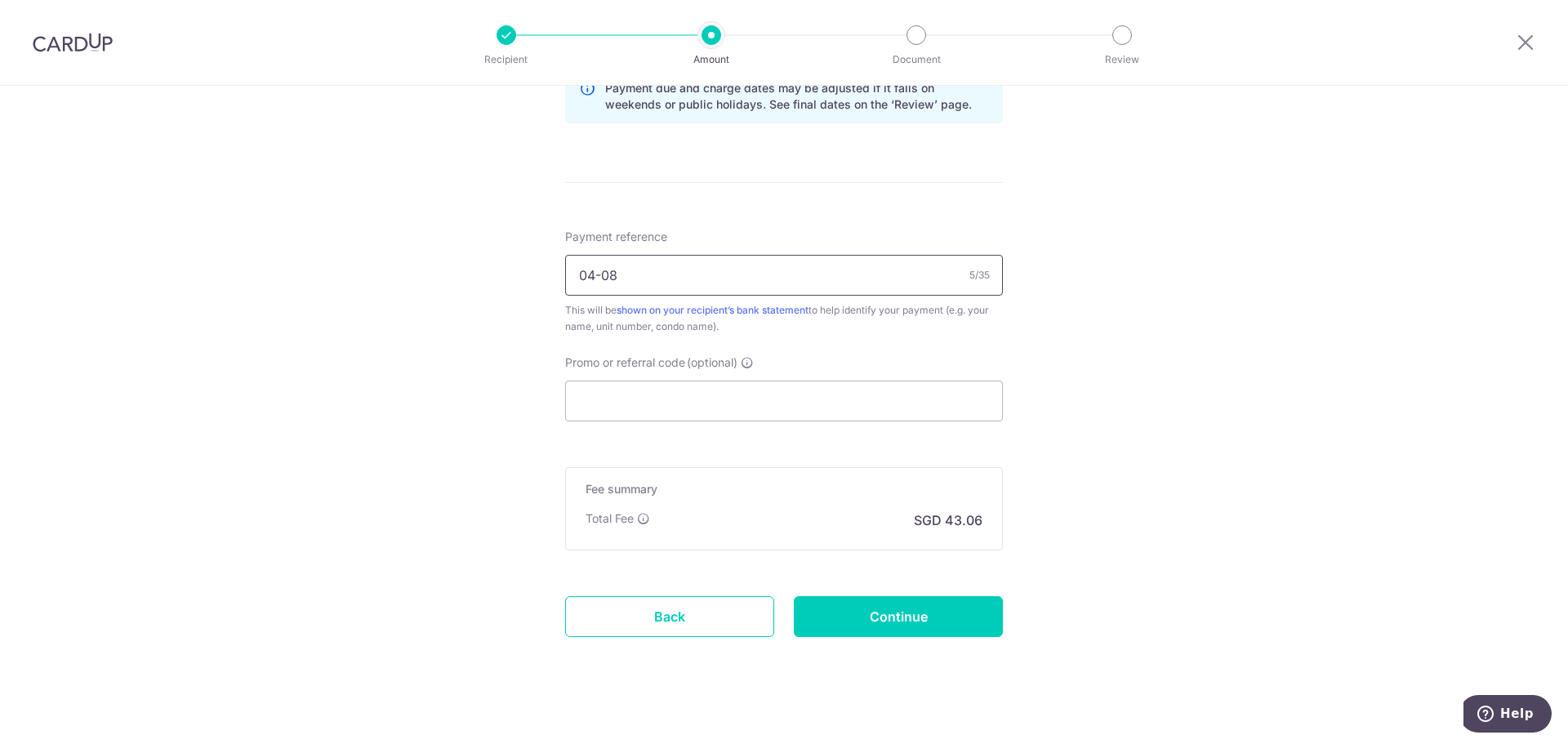
scroll to position [886, 0]
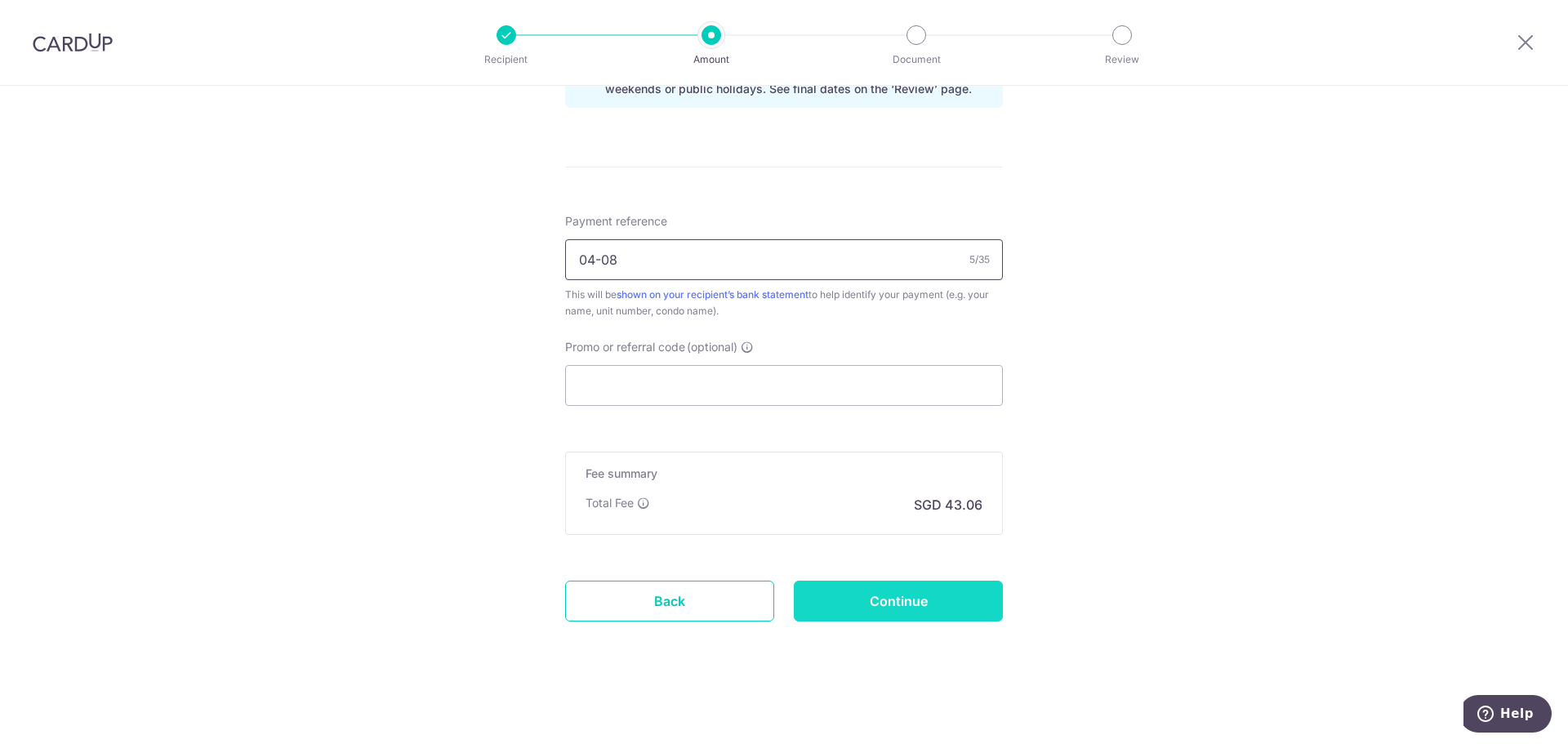
type input "04-08"
click at [973, 600] on input "Continue" at bounding box center [898, 601] width 209 height 41
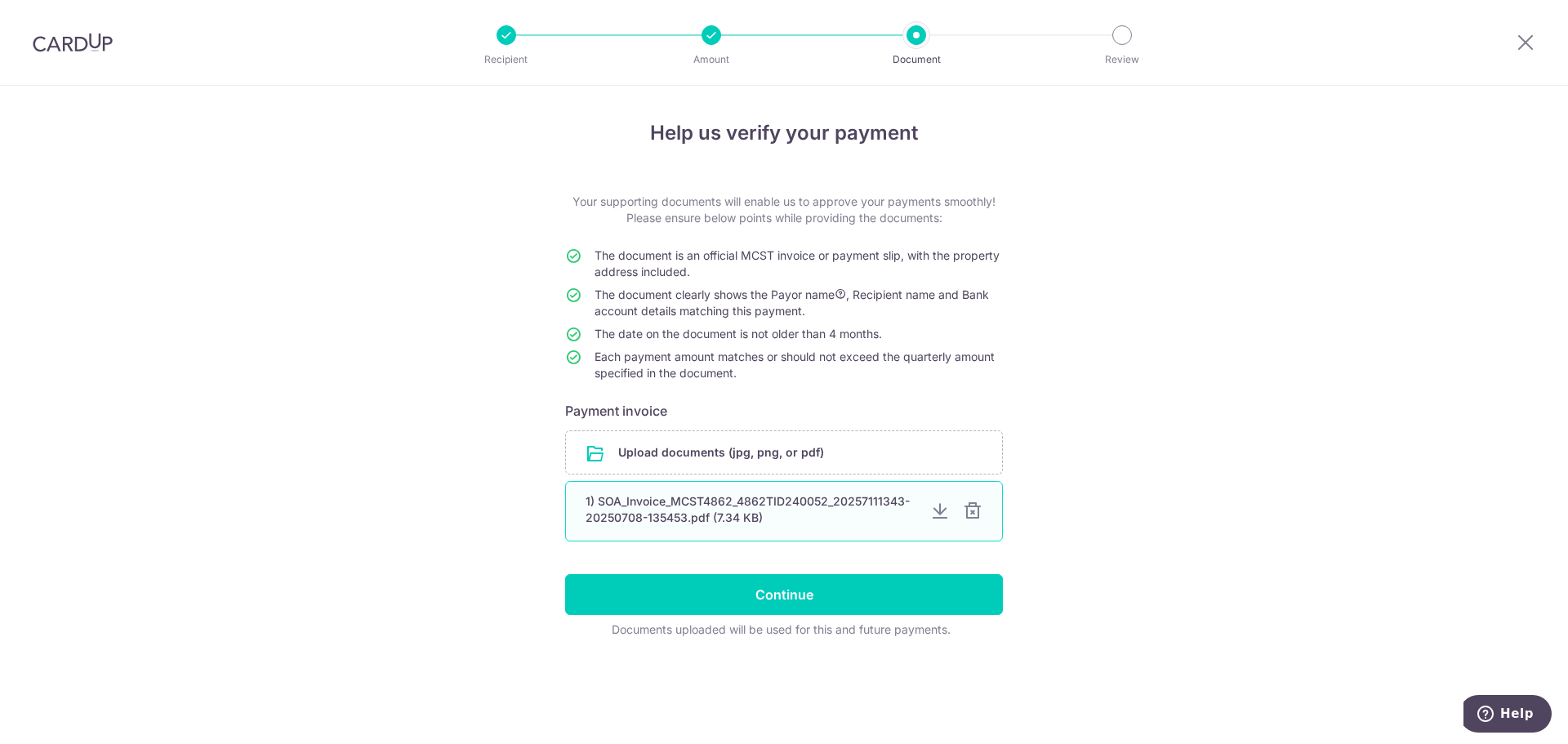
click at [972, 511] on div at bounding box center [973, 511] width 20 height 20
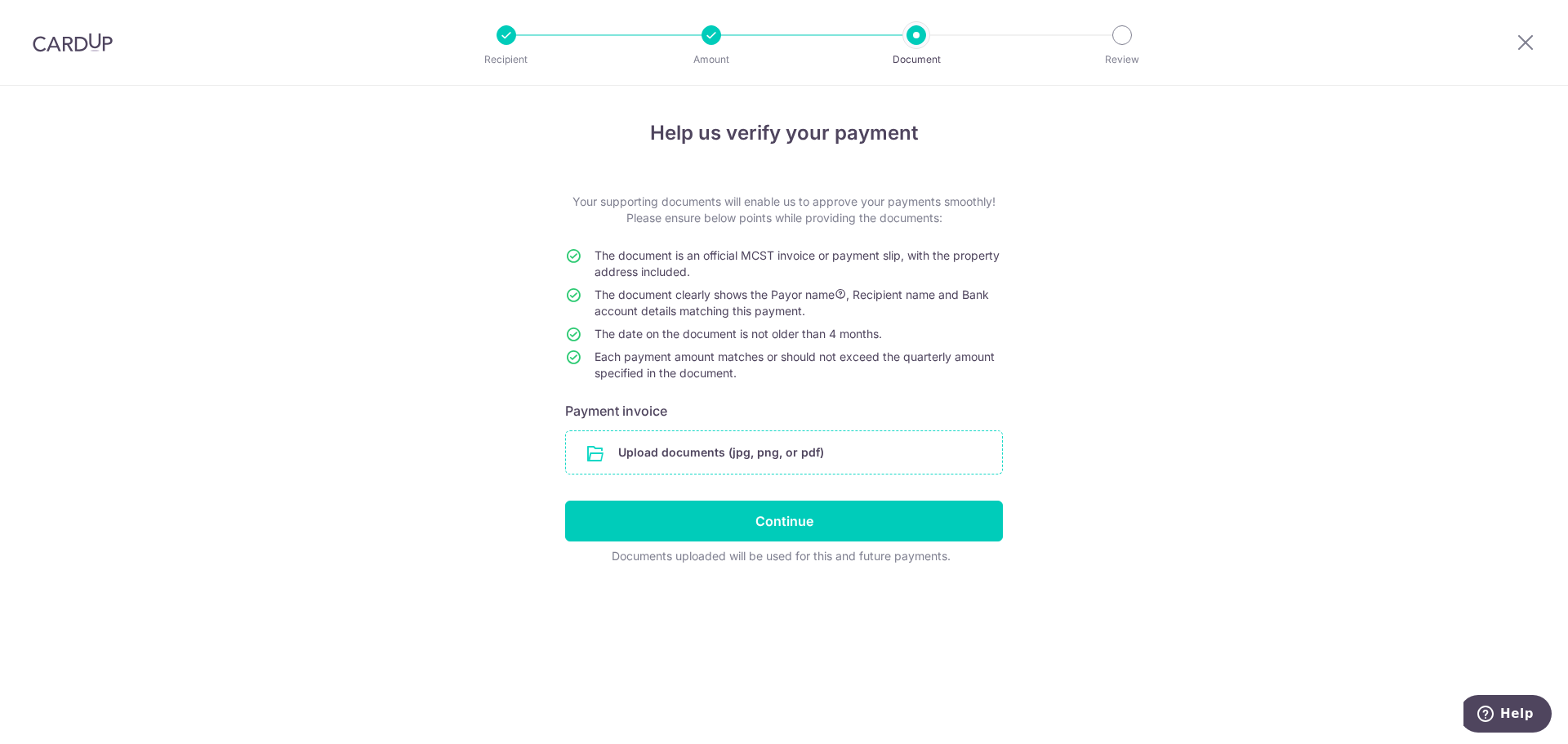
click at [804, 447] on input "file" at bounding box center [784, 452] width 436 height 43
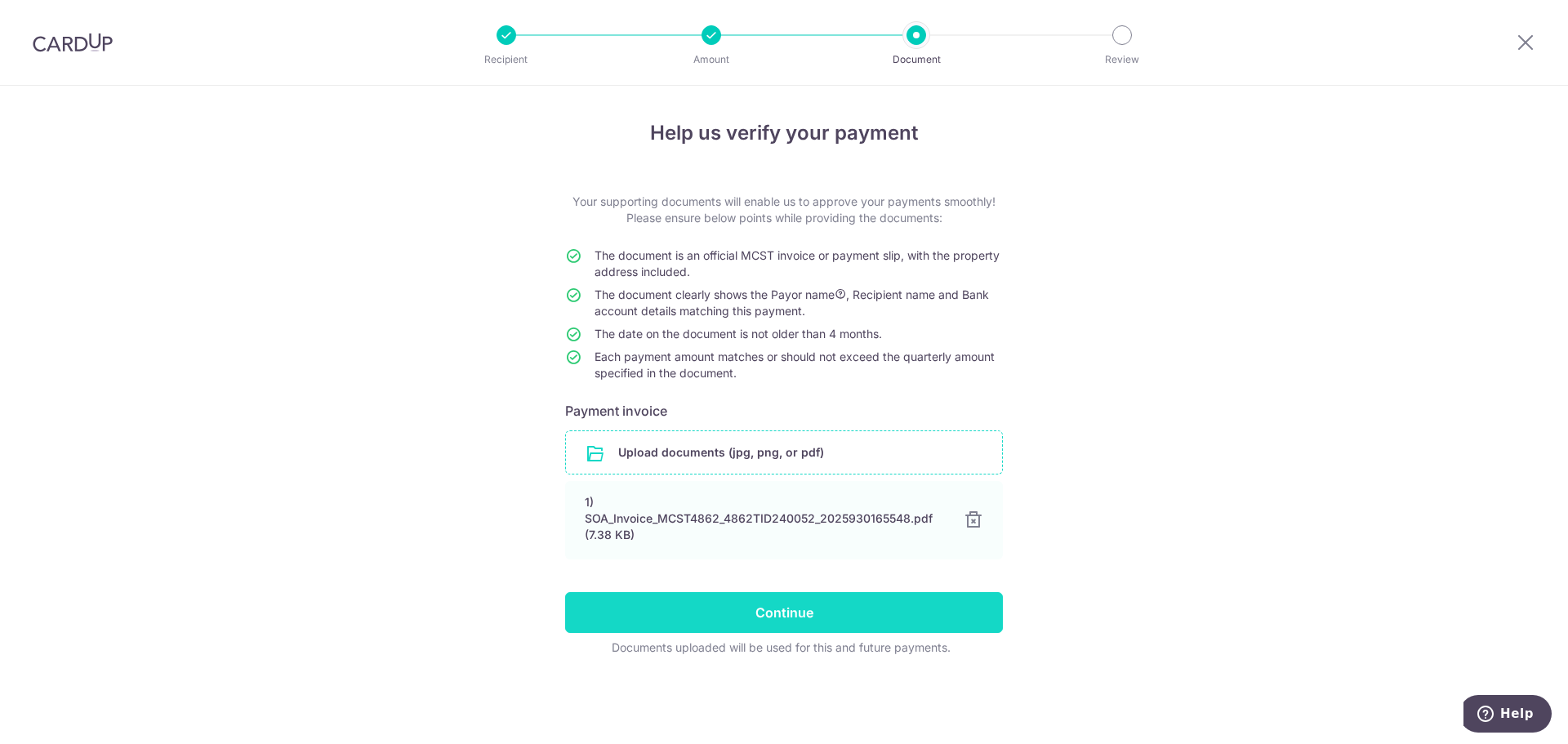
click at [823, 595] on input "Continue" at bounding box center [784, 612] width 437 height 41
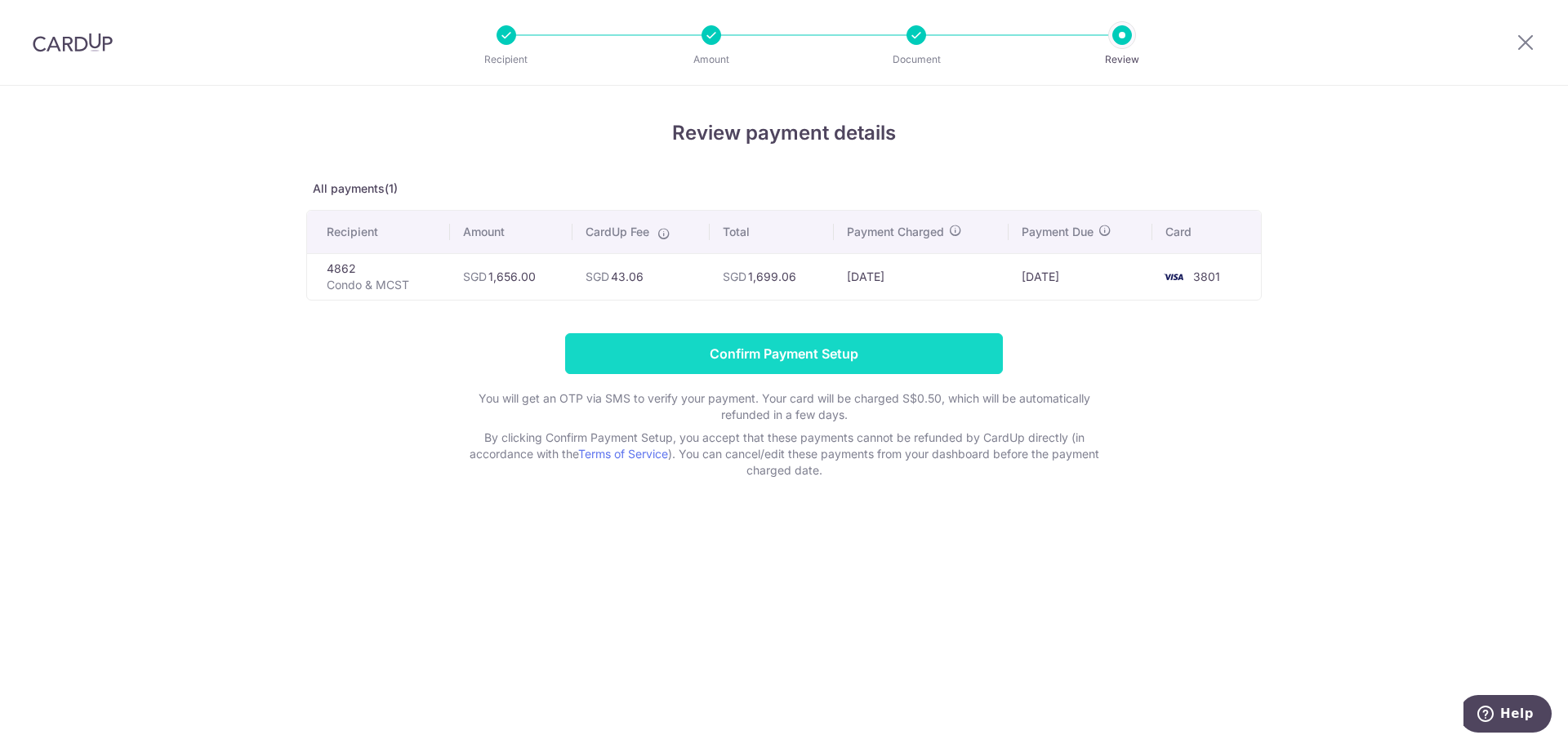
click at [936, 357] on input "Confirm Payment Setup" at bounding box center [784, 353] width 437 height 41
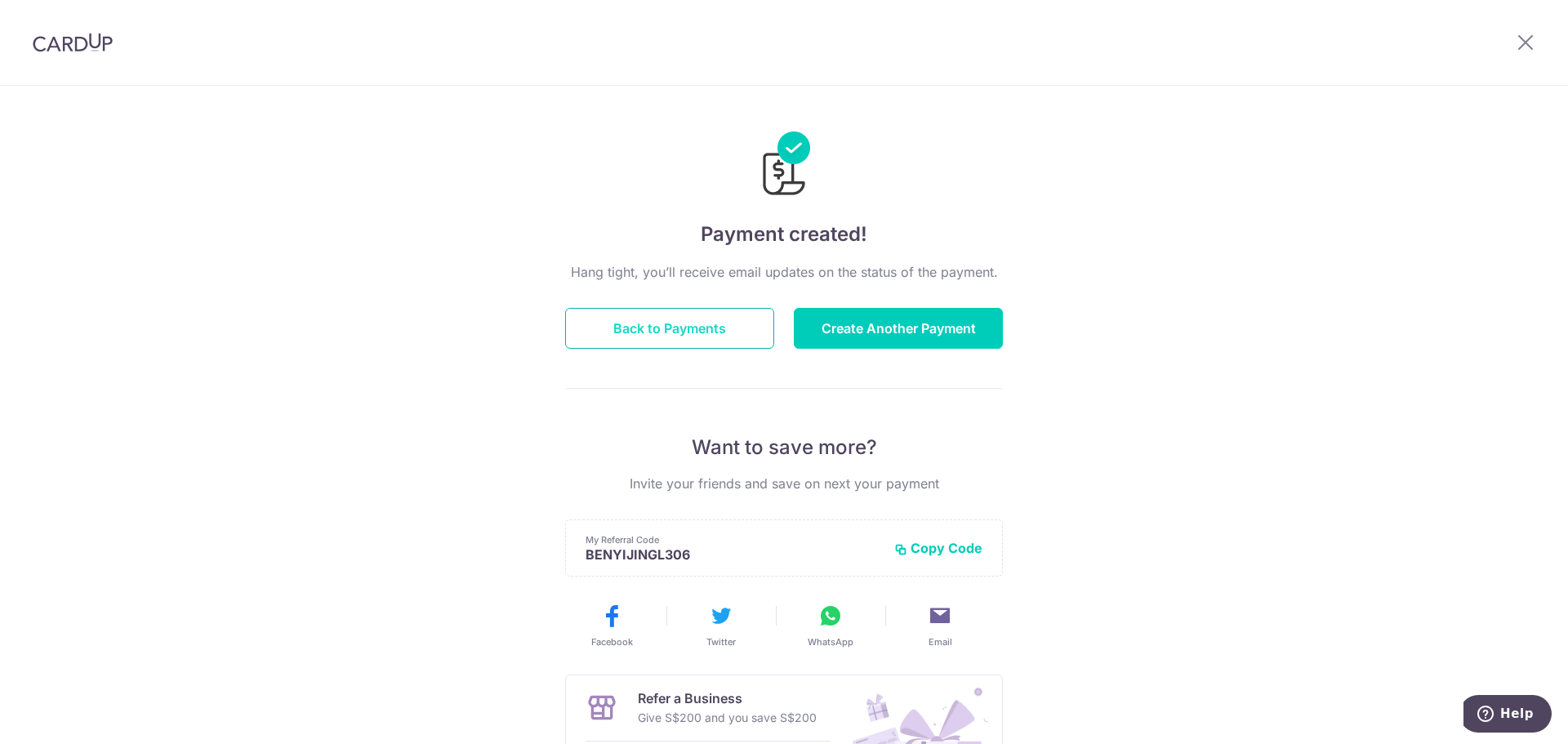
click at [734, 315] on button "Back to Payments" at bounding box center [669, 328] width 209 height 41
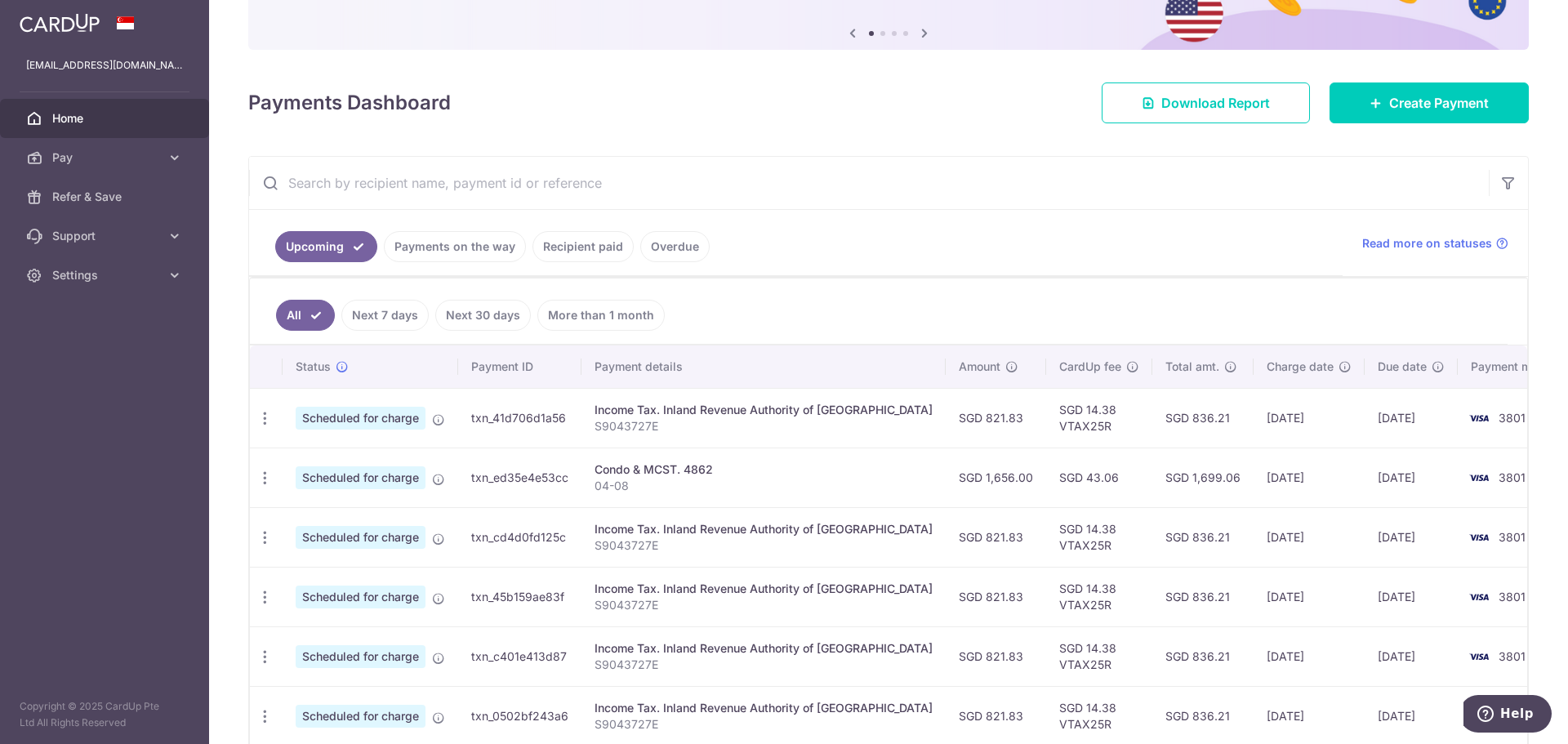
scroll to position [241, 0]
